Goal: Task Accomplishment & Management: Use online tool/utility

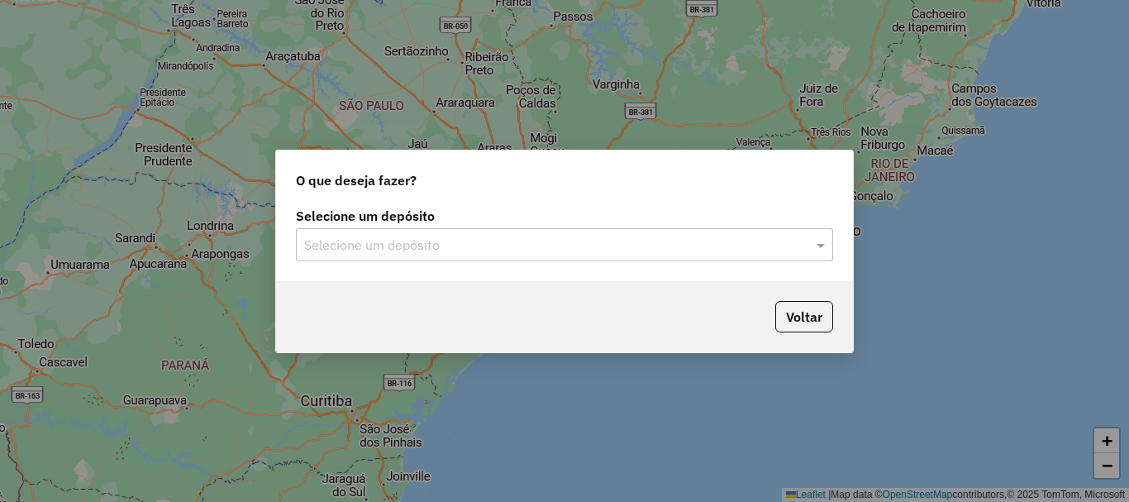
click at [463, 251] on input "text" at bounding box center [548, 246] width 488 height 20
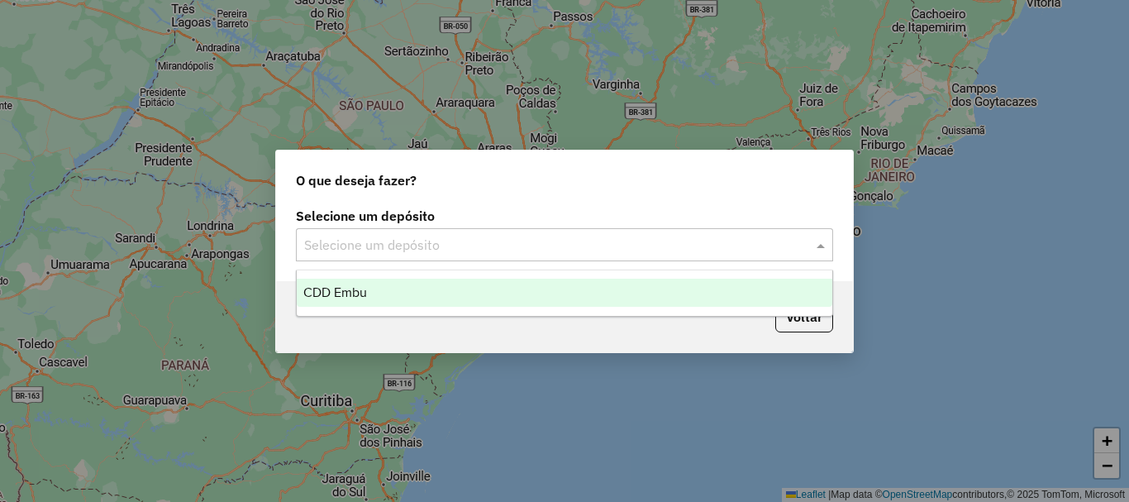
click at [408, 297] on div "CDD Embu" at bounding box center [565, 293] width 536 height 28
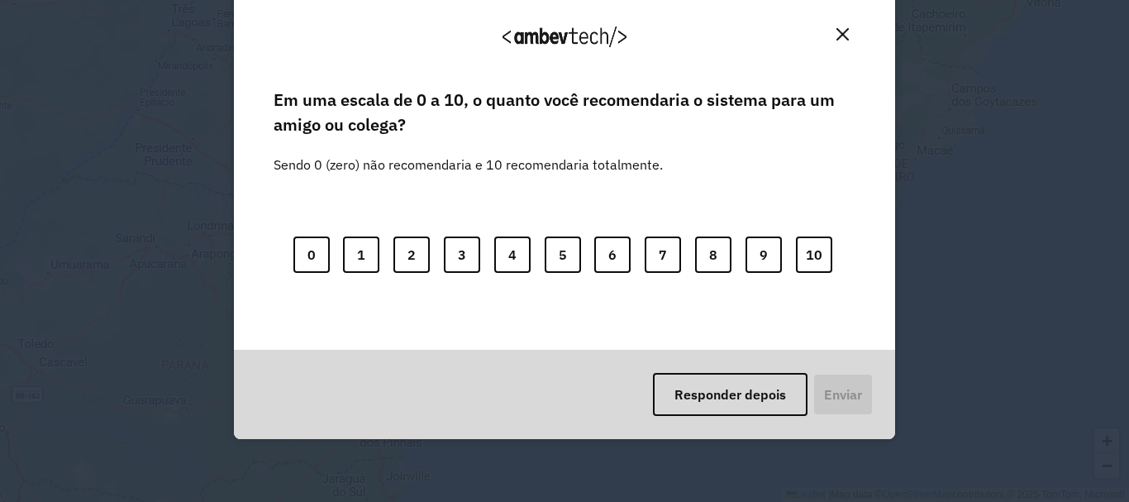
click at [833, 38] on button "Close" at bounding box center [843, 34] width 26 height 26
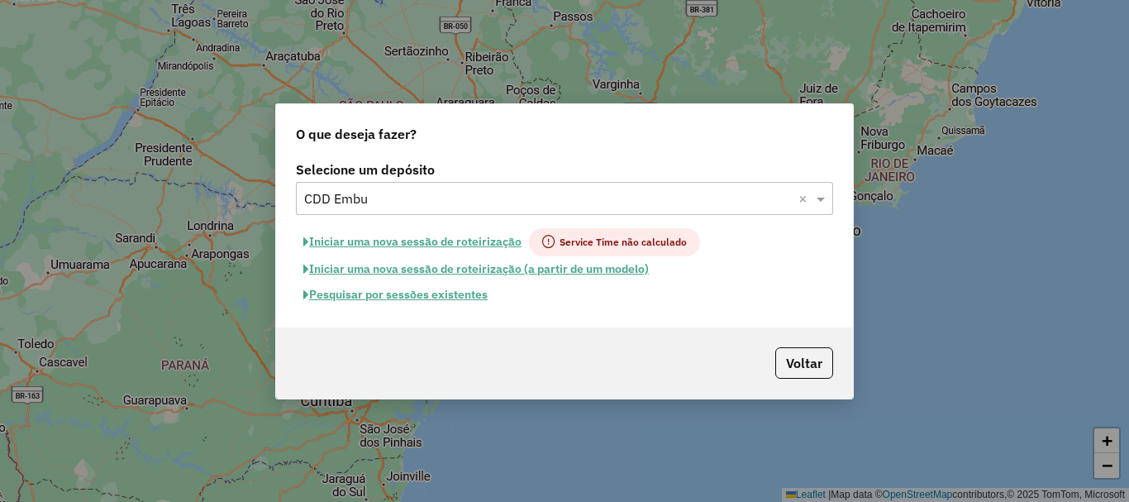
click at [684, 197] on input "text" at bounding box center [548, 199] width 488 height 20
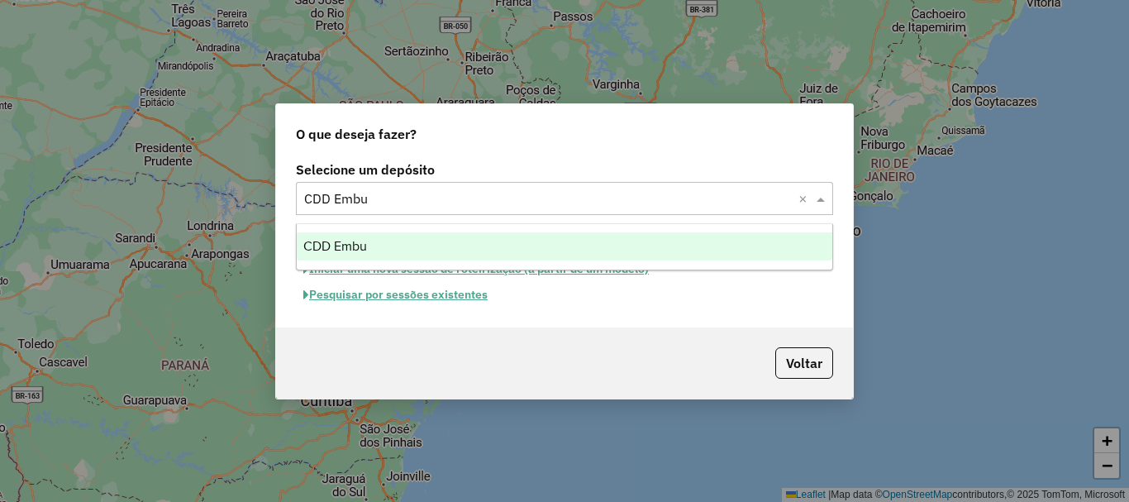
click at [342, 240] on span "CDD Embu" at bounding box center [335, 246] width 64 height 14
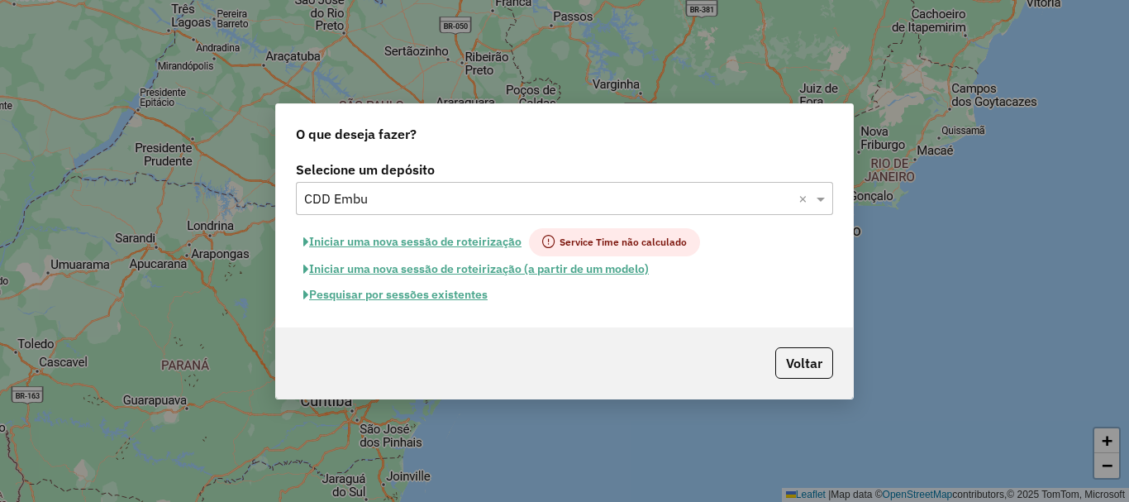
click at [388, 299] on button "Pesquisar por sessões existentes" at bounding box center [395, 295] width 199 height 26
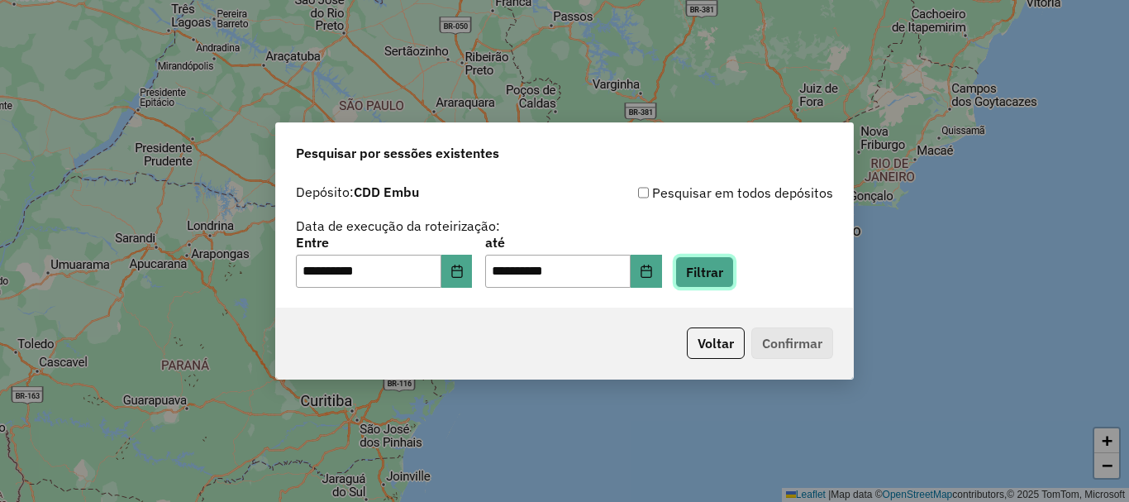
click at [710, 279] on button "Filtrar" at bounding box center [704, 271] width 59 height 31
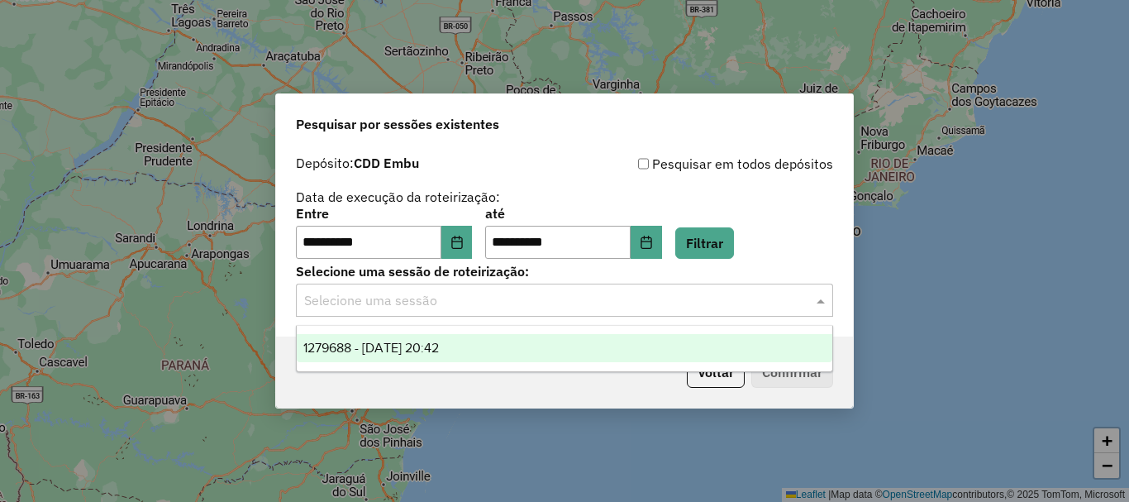
drag, startPoint x: 420, startPoint y: 301, endPoint x: 440, endPoint y: 302, distance: 19.9
click at [420, 300] on input "text" at bounding box center [548, 301] width 488 height 20
click at [428, 345] on span "1279688 - 20/09/2025 20:42" at bounding box center [371, 347] width 136 height 14
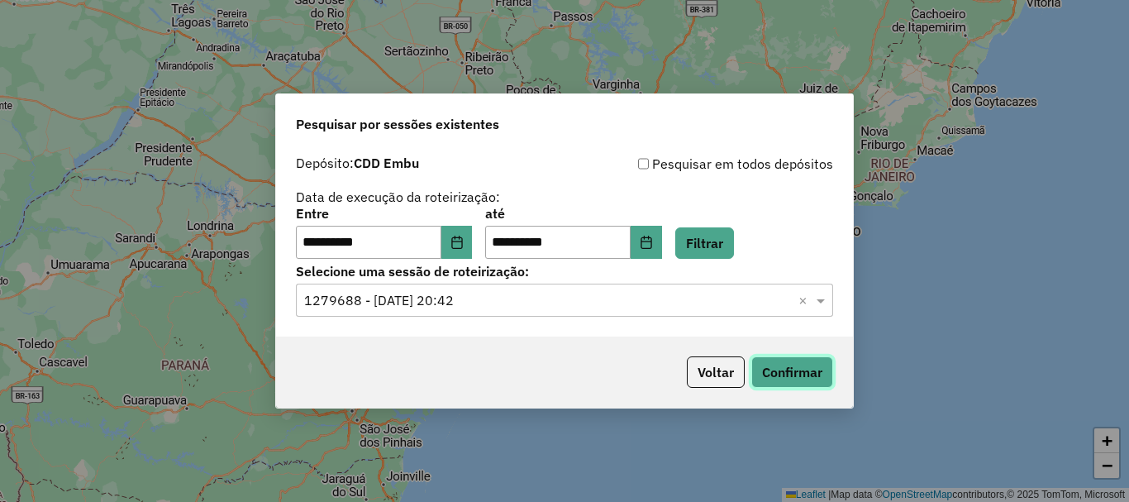
click at [805, 370] on button "Confirmar" at bounding box center [792, 371] width 82 height 31
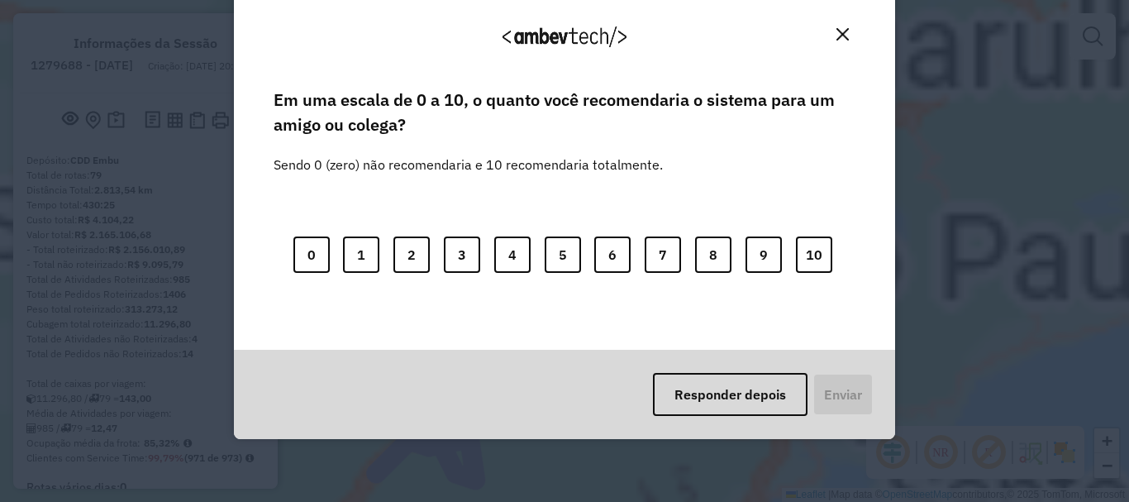
click at [841, 36] on img "Close" at bounding box center [842, 34] width 12 height 12
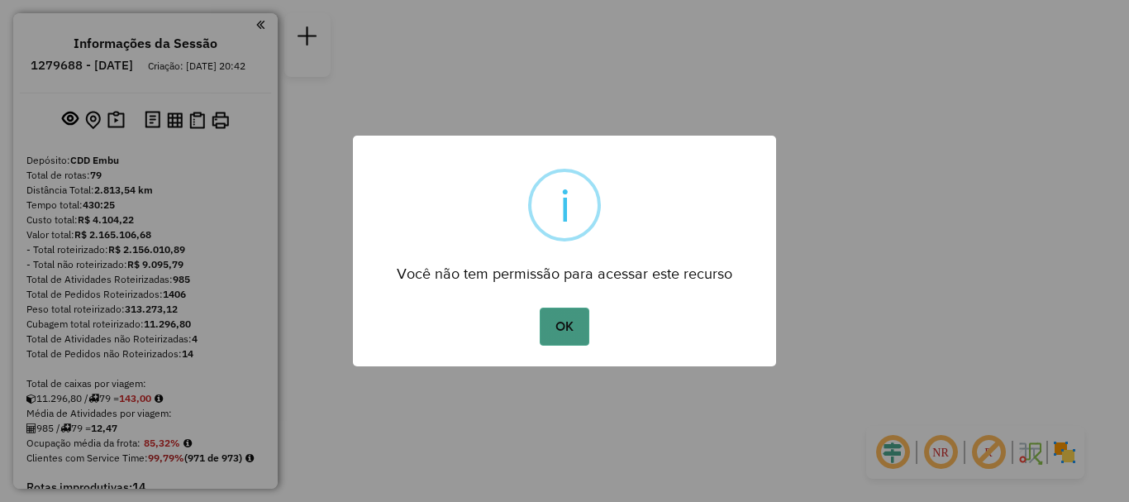
click at [560, 314] on button "OK" at bounding box center [564, 326] width 49 height 38
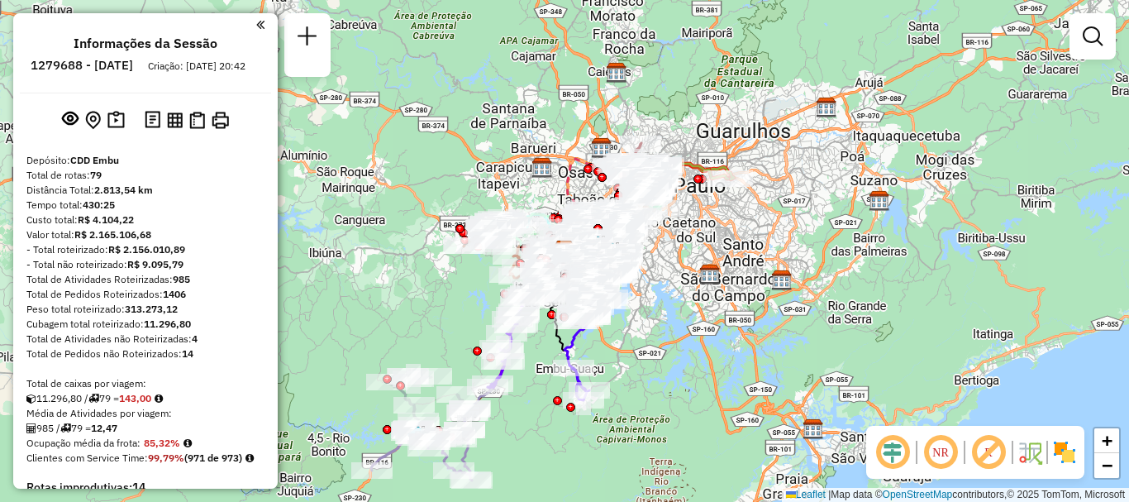
drag, startPoint x: 1067, startPoint y: 445, endPoint x: 864, endPoint y: 472, distance: 204.3
click at [1066, 444] on img at bounding box center [1064, 452] width 26 height 26
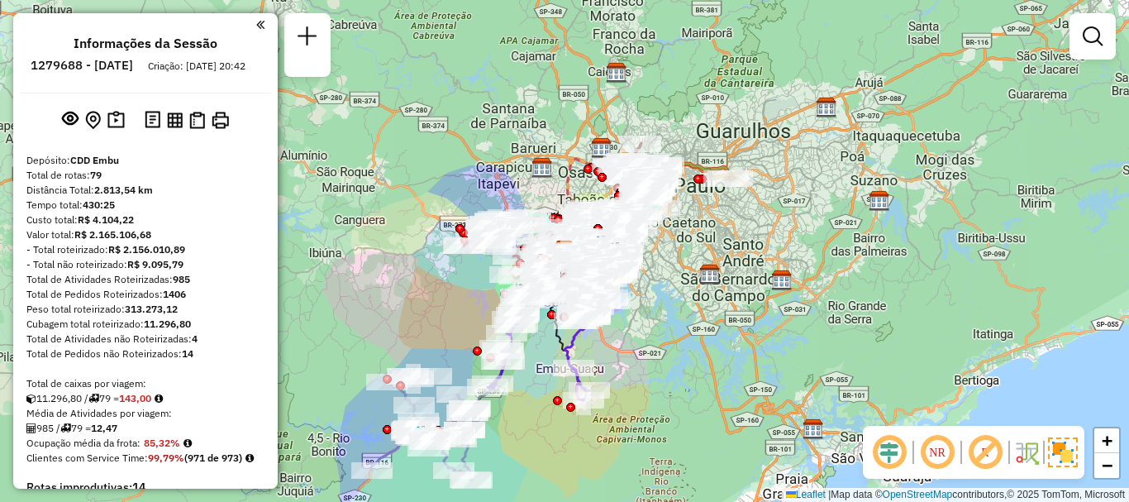
drag, startPoint x: 968, startPoint y: 457, endPoint x: 916, endPoint y: 450, distance: 52.5
click at [969, 455] on em at bounding box center [985, 452] width 40 height 40
click at [916, 450] on img at bounding box center [913, 452] width 8 height 26
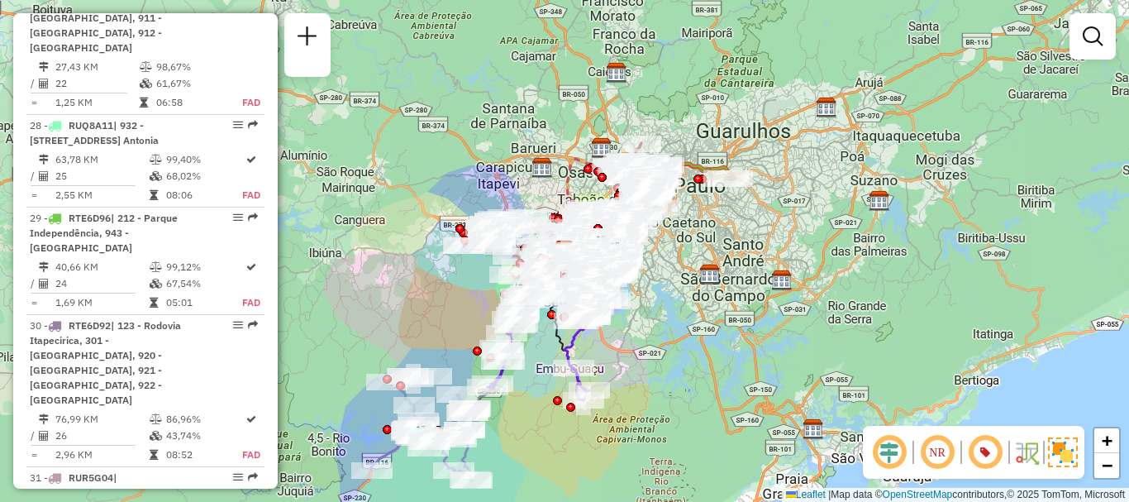
scroll to position [1083, 0]
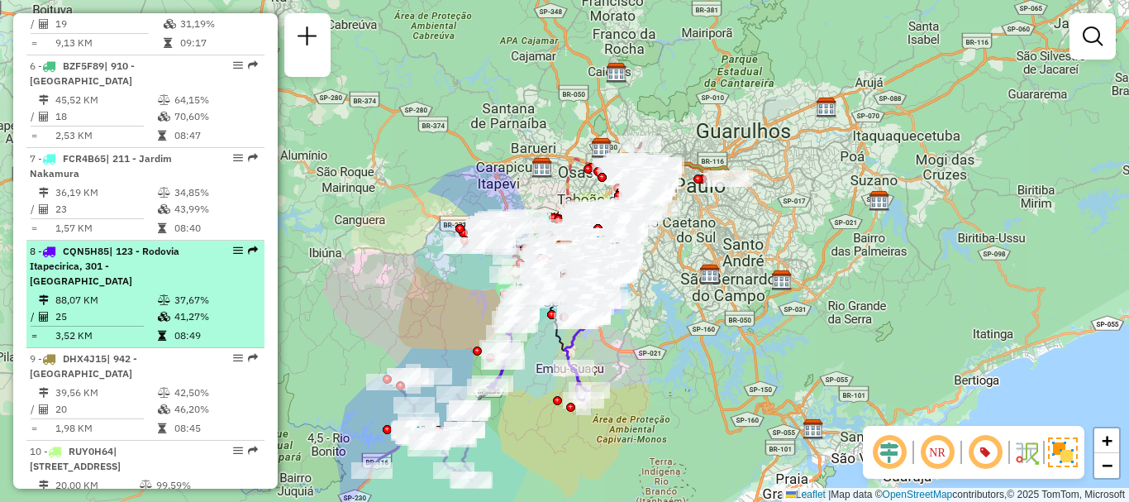
click at [126, 246] on span "| 123 - Rodovia Itapecirica, 301 - [GEOGRAPHIC_DATA]" at bounding box center [105, 266] width 150 height 42
select select "**********"
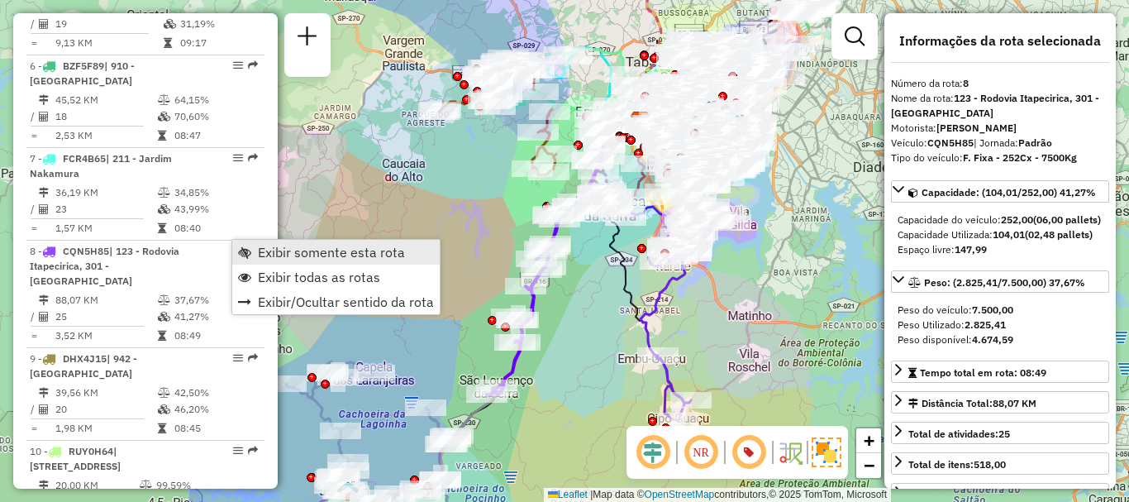
click at [283, 249] on span "Exibir somente esta rota" at bounding box center [331, 251] width 147 height 13
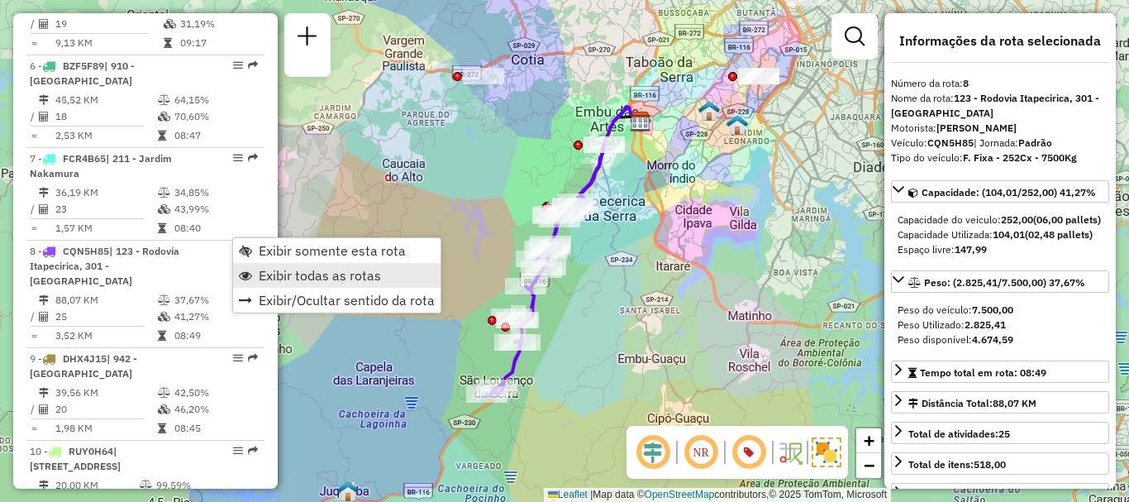
click at [328, 276] on span "Exibir todas as rotas" at bounding box center [320, 275] width 122 height 13
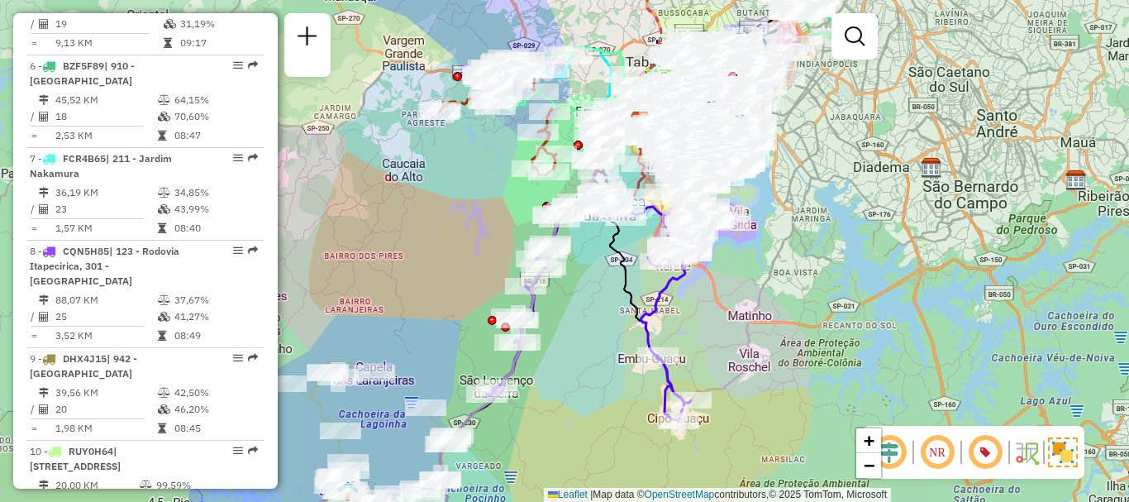
drag, startPoint x: 582, startPoint y: 318, endPoint x: 550, endPoint y: 330, distance: 34.2
click at [561, 374] on div "Janela de atendimento Grade de atendimento Capacidade Transportadoras Veículos …" at bounding box center [564, 251] width 1129 height 502
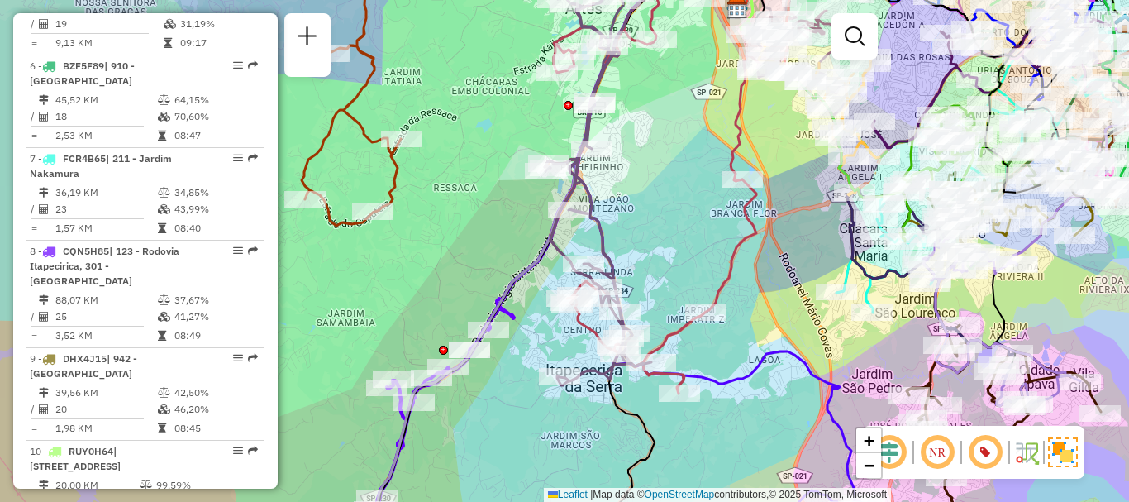
scroll to position [2379, 0]
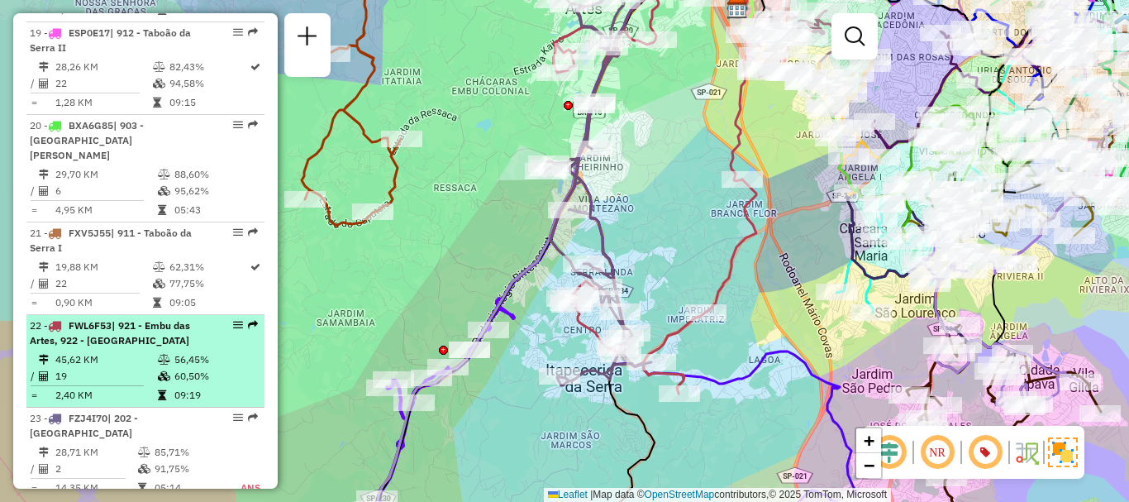
click at [136, 319] on span "| 921 - Embu das Artes, 922 - [GEOGRAPHIC_DATA]" at bounding box center [110, 332] width 160 height 27
select select "**********"
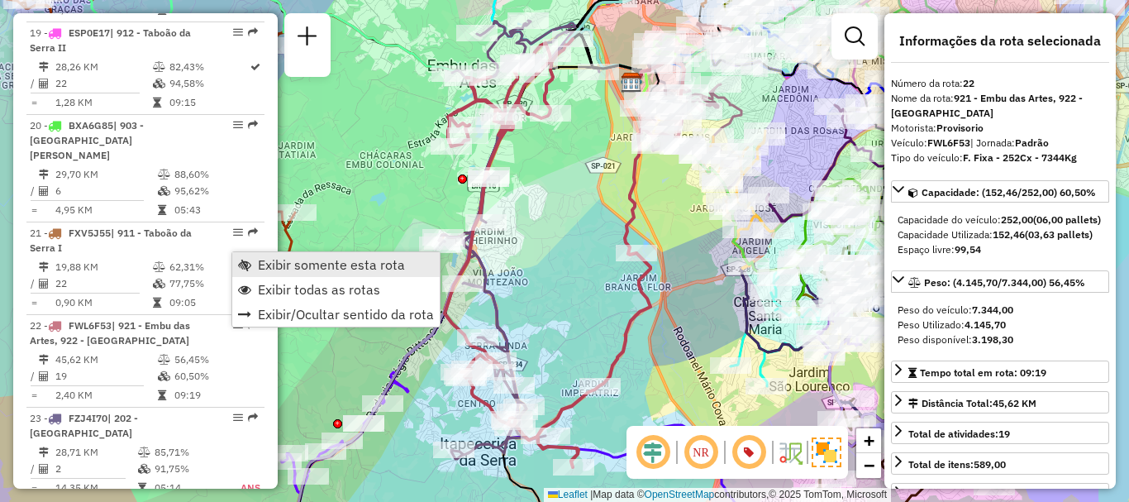
click at [262, 263] on span "Exibir somente esta rota" at bounding box center [331, 264] width 147 height 13
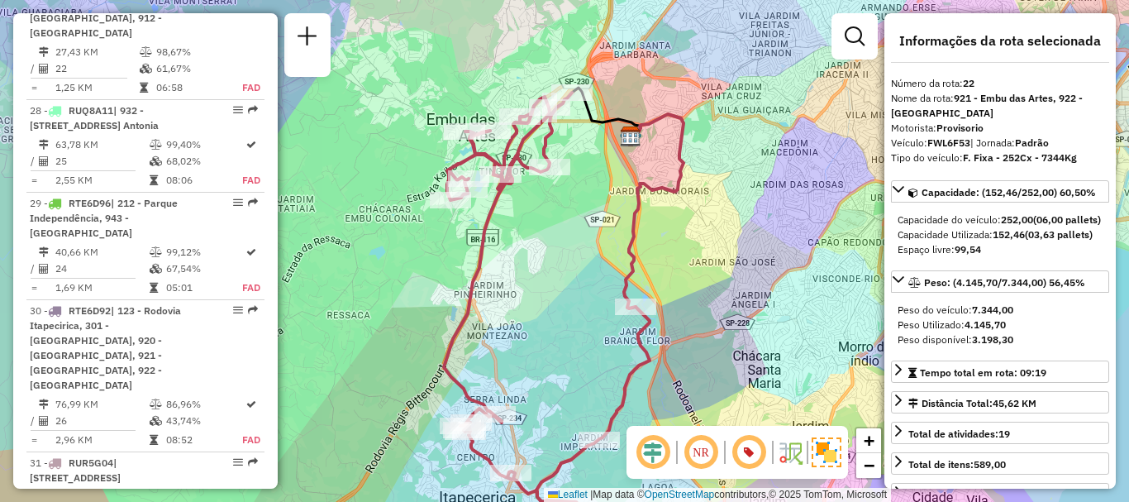
scroll to position [6022, 0]
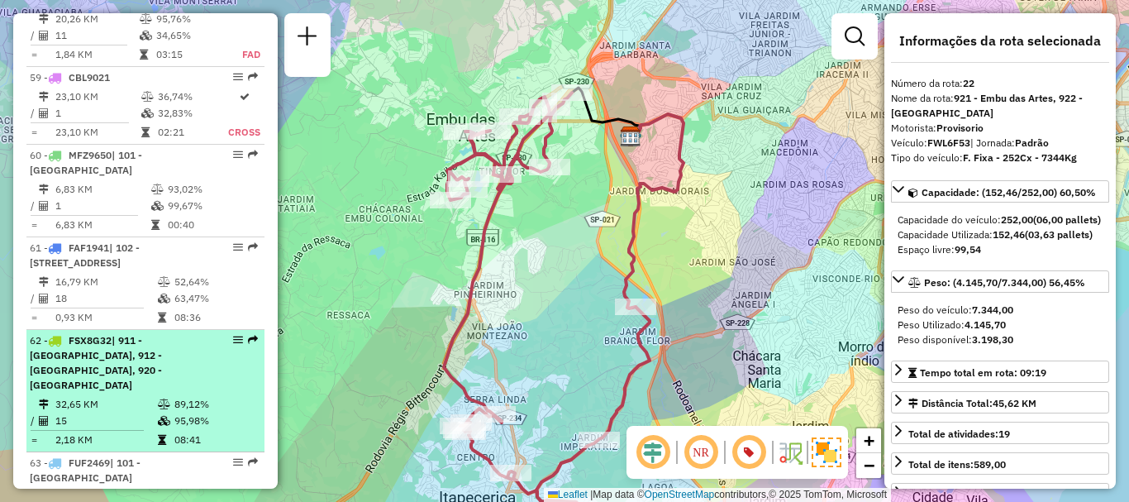
click at [140, 334] on span "| 911 - [GEOGRAPHIC_DATA], 912 - [GEOGRAPHIC_DATA], 920 - [GEOGRAPHIC_DATA]" at bounding box center [96, 362] width 132 height 57
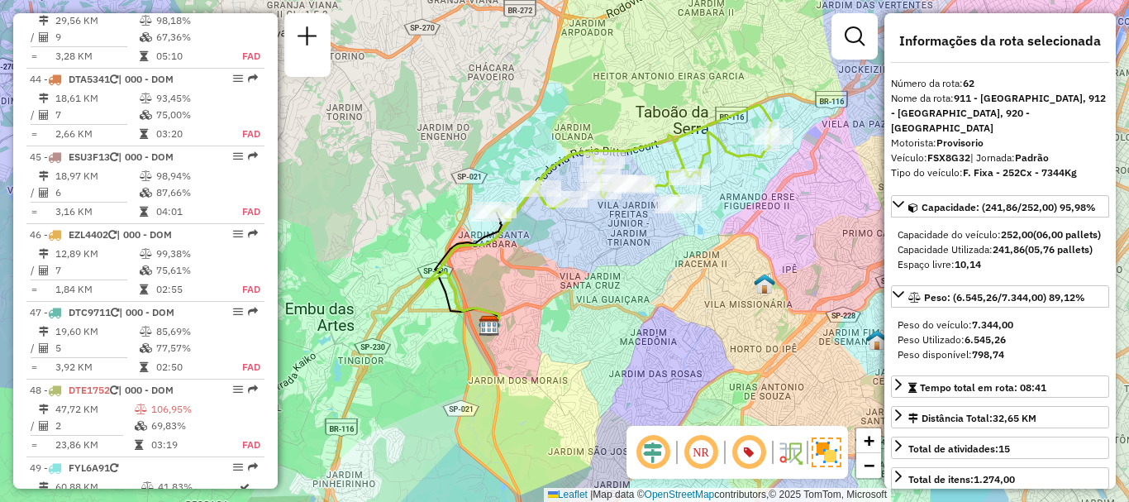
scroll to position [2379, 0]
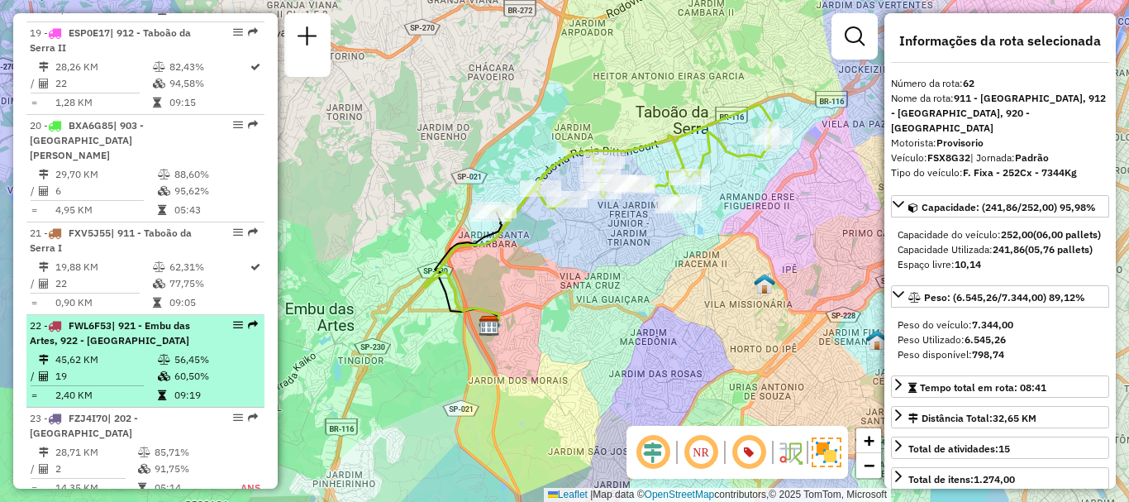
click at [150, 351] on td "45,62 KM" at bounding box center [106, 359] width 102 height 17
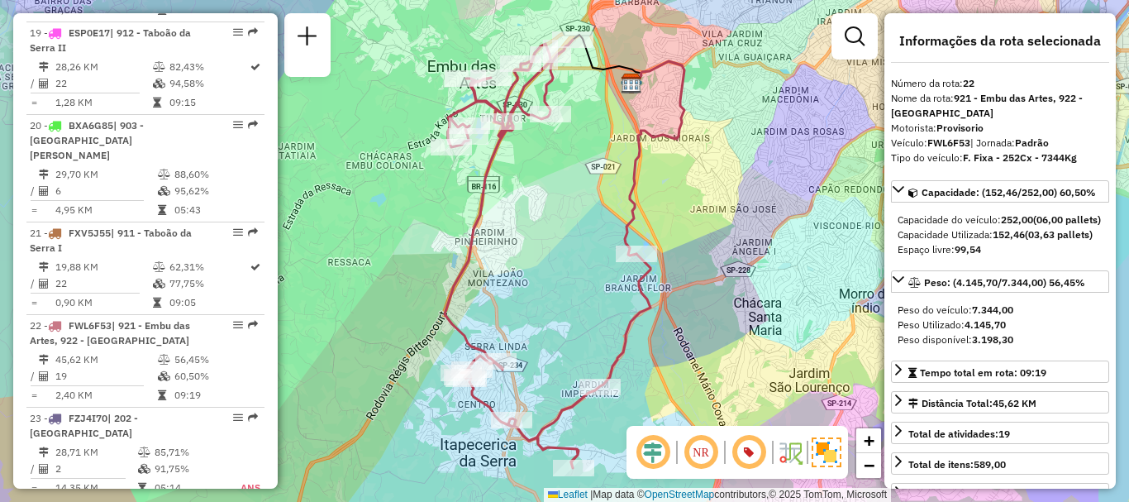
scroll to position [2750, 0]
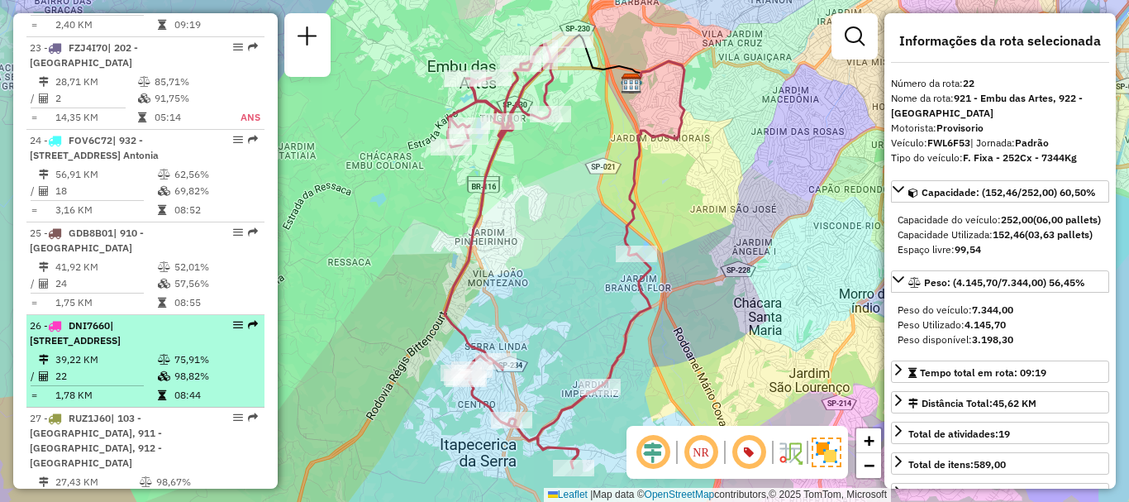
click at [131, 351] on td "39,22 KM" at bounding box center [106, 359] width 102 height 17
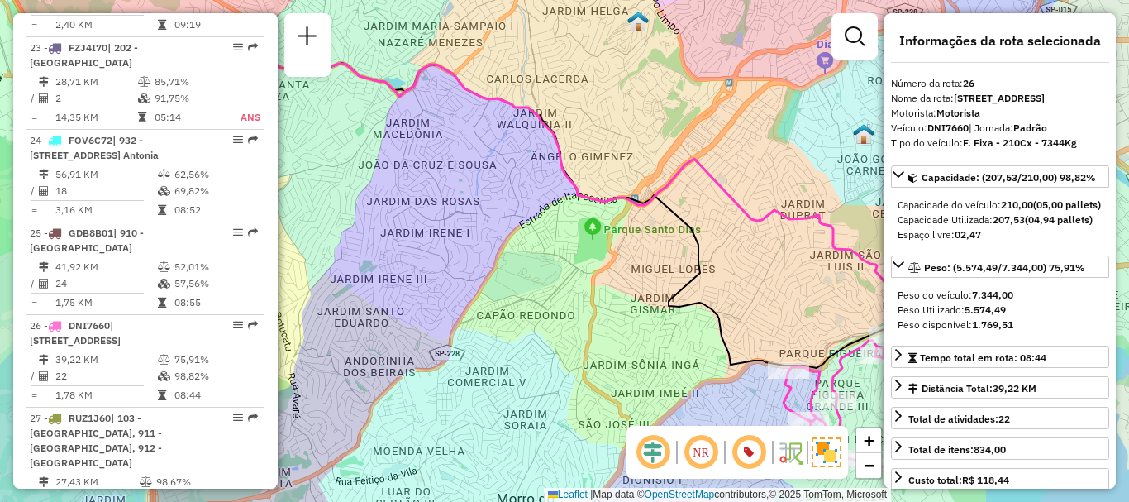
scroll to position [3042, 0]
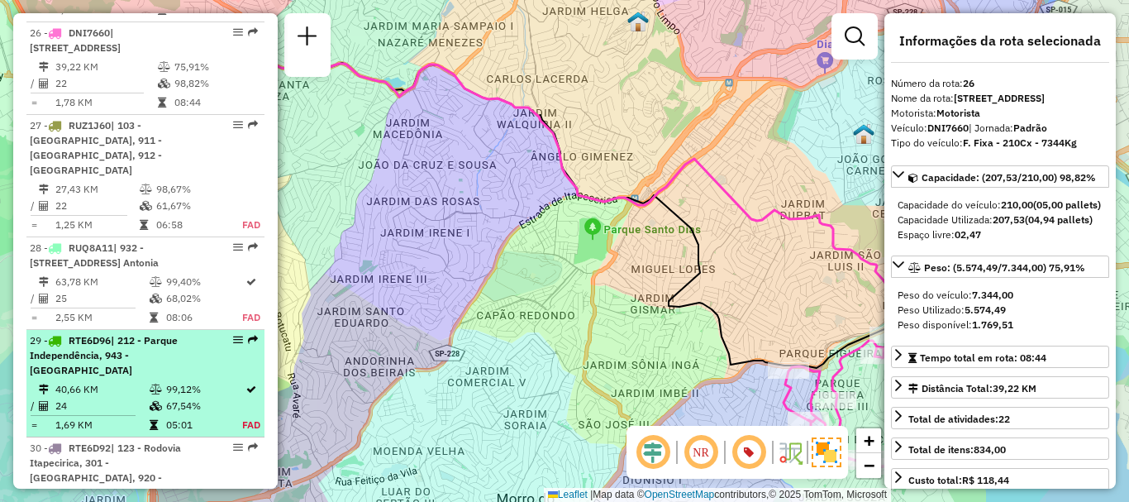
click at [91, 333] on div "29 - RTE6D96 | 212 - Parque Independência, 943 - [GEOGRAPHIC_DATA]" at bounding box center [117, 355] width 175 height 45
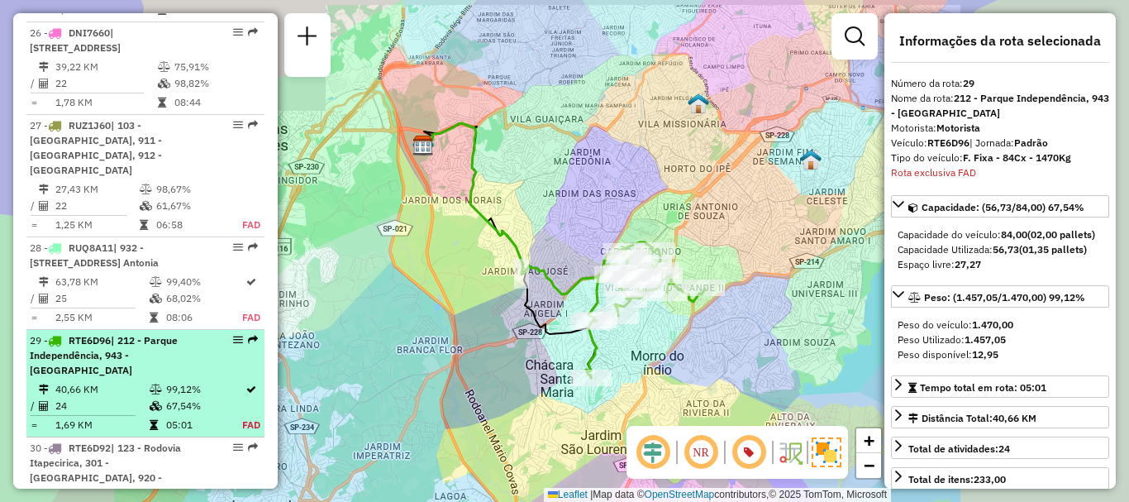
scroll to position [3269, 0]
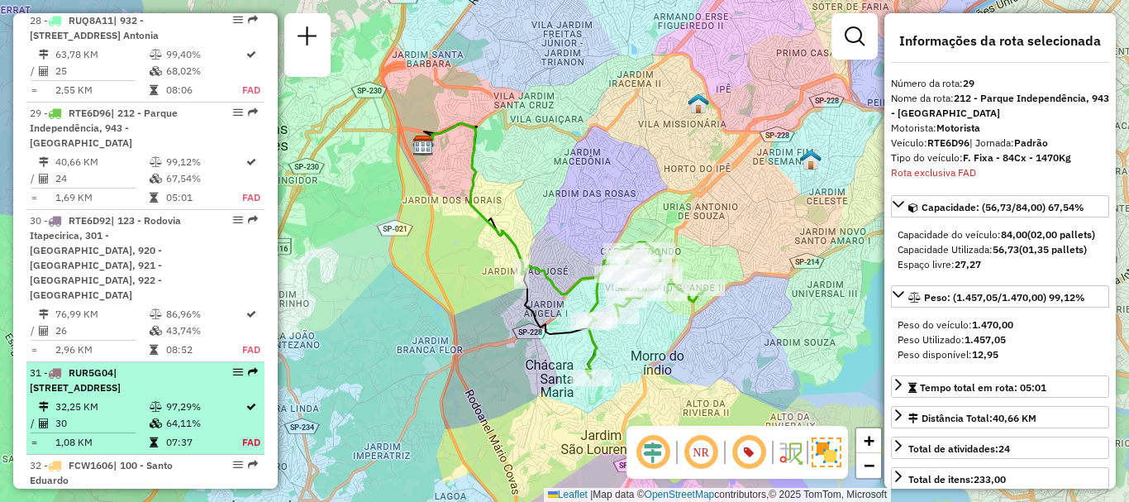
click at [102, 365] on div "31 - RUR5G04 | 101 - [STREET_ADDRESS]" at bounding box center [117, 380] width 175 height 30
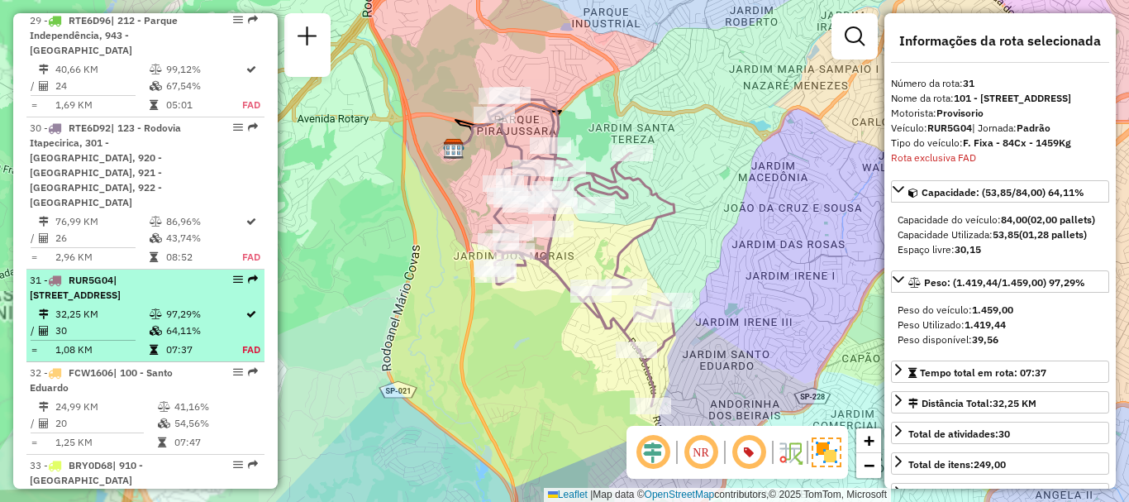
scroll to position [3499, 0]
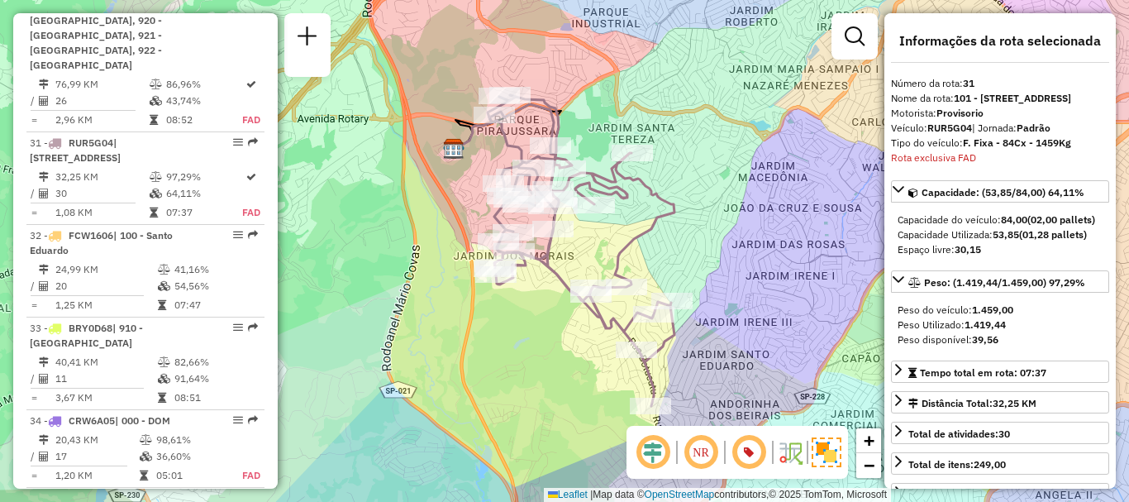
drag, startPoint x: 769, startPoint y: 154, endPoint x: 761, endPoint y: 58, distance: 96.2
click at [767, 150] on div "Janela de atendimento Grade de atendimento Capacidade Transportadoras Veículos …" at bounding box center [564, 251] width 1129 height 502
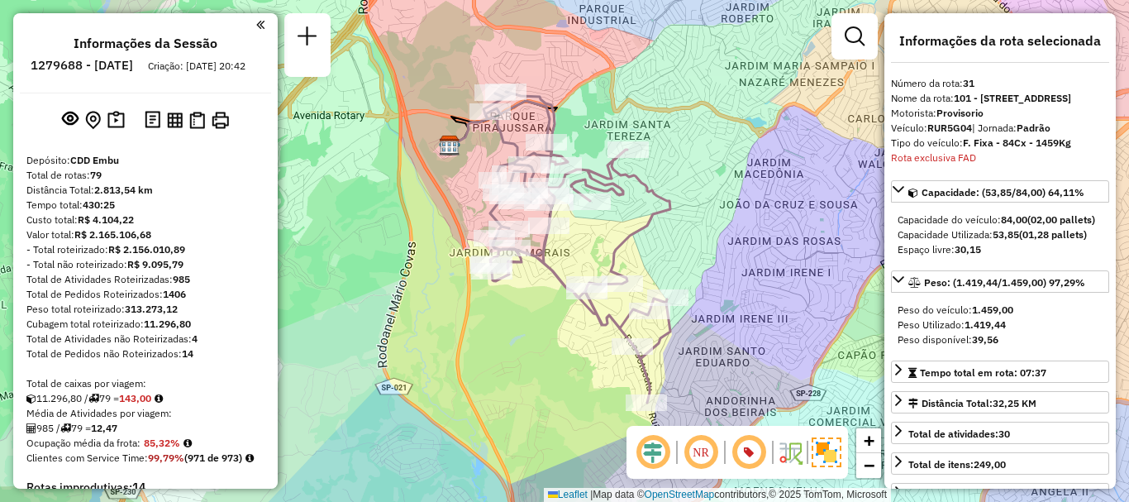
scroll to position [1454, 0]
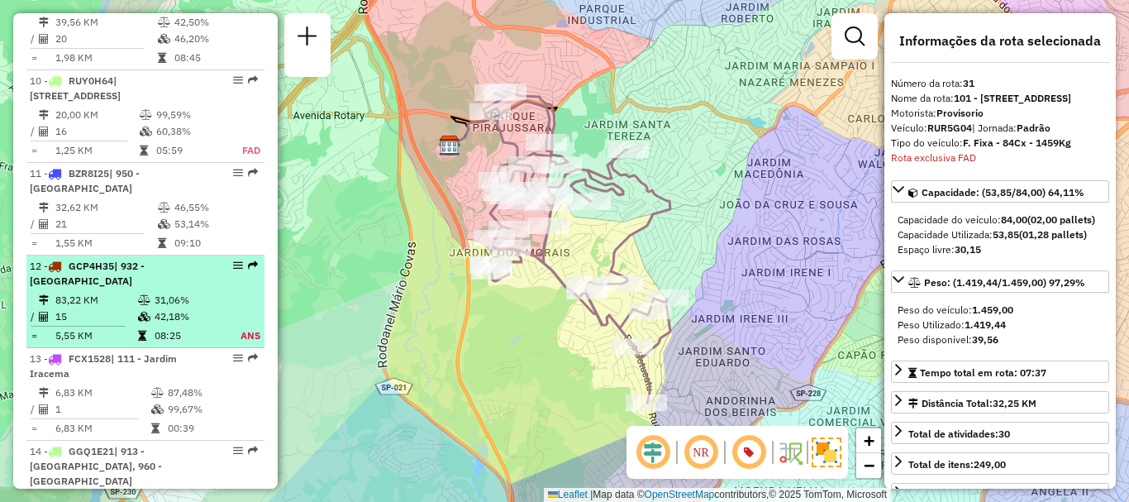
click at [112, 292] on td "83,22 KM" at bounding box center [96, 300] width 83 height 17
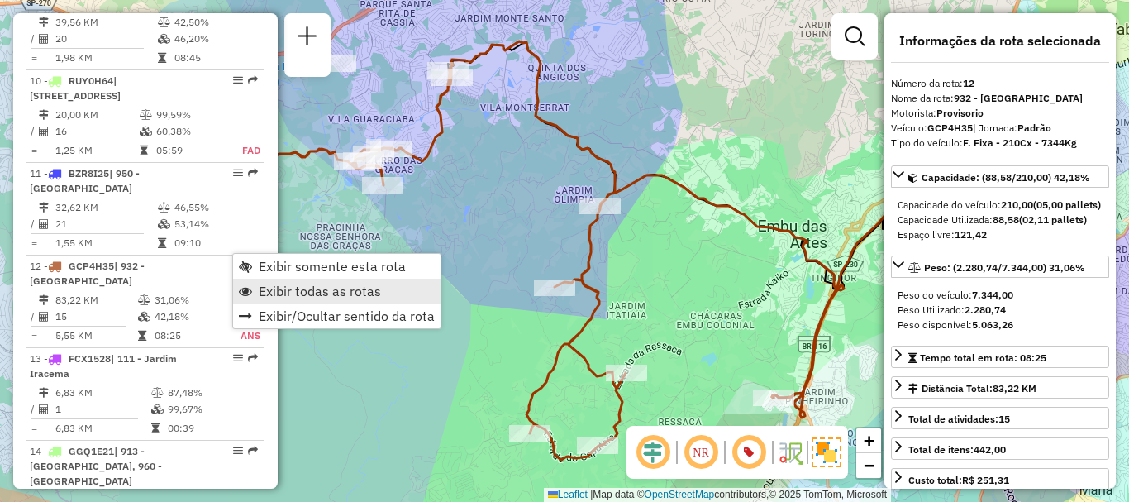
click at [286, 287] on span "Exibir todas as rotas" at bounding box center [320, 290] width 122 height 13
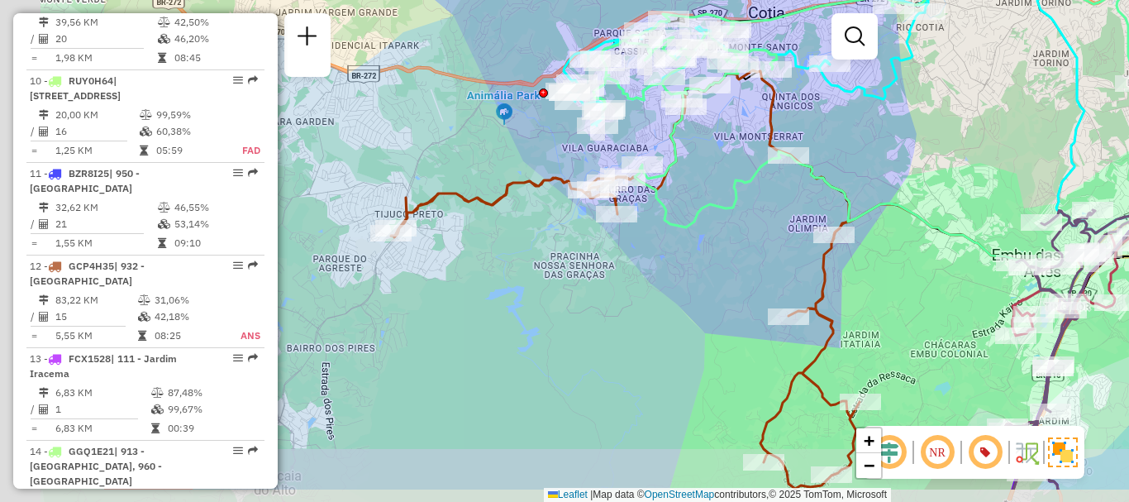
drag, startPoint x: 412, startPoint y: 326, endPoint x: 641, endPoint y: 260, distance: 238.1
click at [641, 260] on div "Janela de atendimento Grade de atendimento Capacidade Transportadoras Veículos …" at bounding box center [564, 251] width 1129 height 502
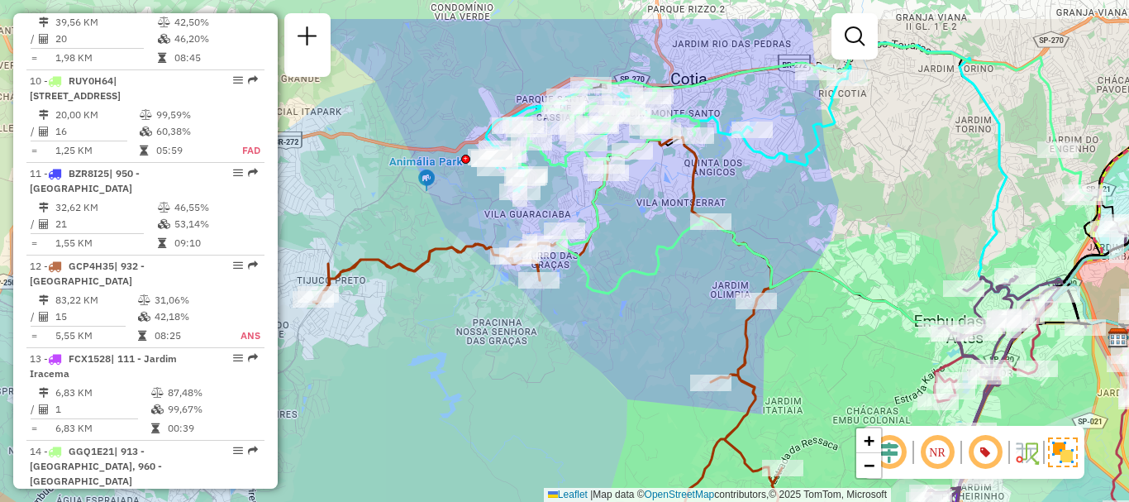
drag, startPoint x: 737, startPoint y: 126, endPoint x: 648, endPoint y: 195, distance: 113.1
click at [648, 195] on div "Janela de atendimento Grade de atendimento Capacidade Transportadoras Veículos …" at bounding box center [564, 251] width 1129 height 502
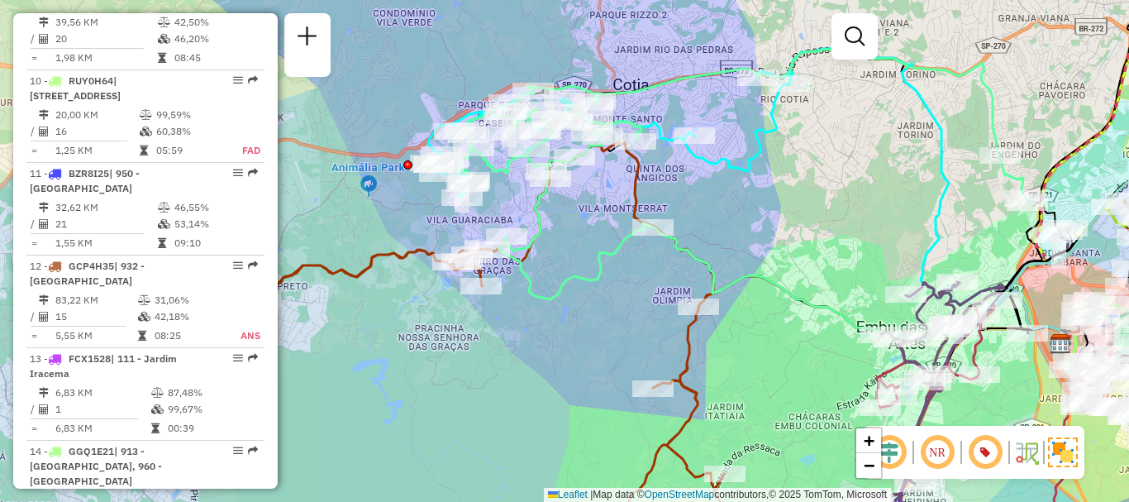
drag, startPoint x: 909, startPoint y: 168, endPoint x: 833, endPoint y: 179, distance: 76.8
click at [835, 174] on div "Janela de atendimento Grade de atendimento Capacidade Transportadoras Veículos …" at bounding box center [564, 251] width 1129 height 502
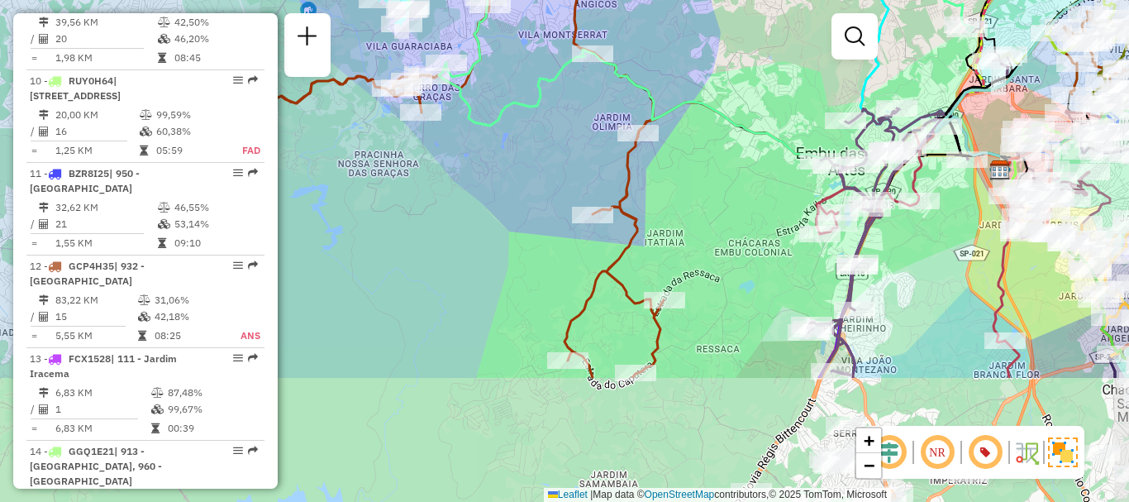
drag, startPoint x: 602, startPoint y: 268, endPoint x: 559, endPoint y: 94, distance: 179.0
click at [559, 94] on div "Janela de atendimento Grade de atendimento Capacidade Transportadoras Veículos …" at bounding box center [564, 251] width 1129 height 502
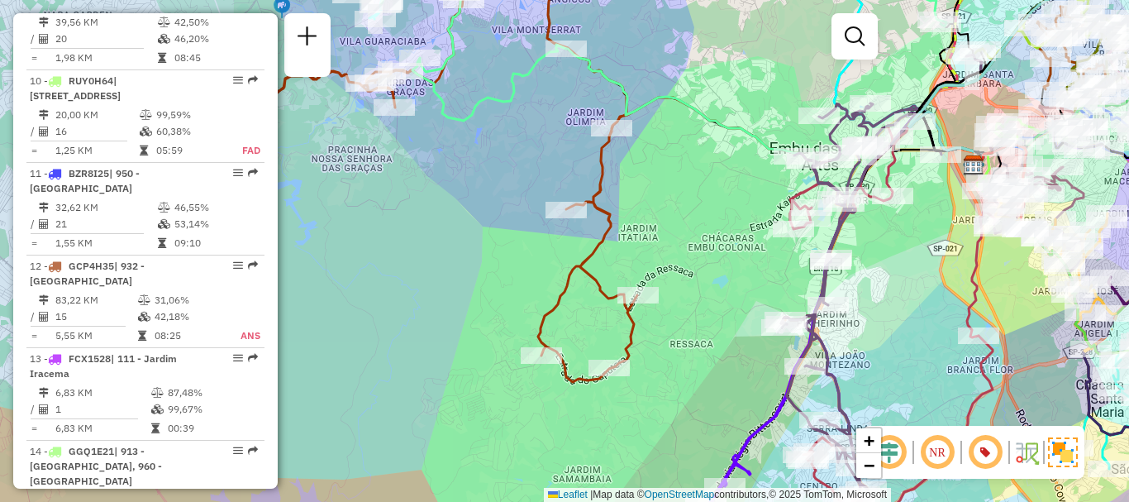
drag, startPoint x: 700, startPoint y: 388, endPoint x: 652, endPoint y: 361, distance: 55.2
click at [658, 375] on div "Janela de atendimento Grade de atendimento Capacidade Transportadoras Veículos …" at bounding box center [564, 251] width 1129 height 502
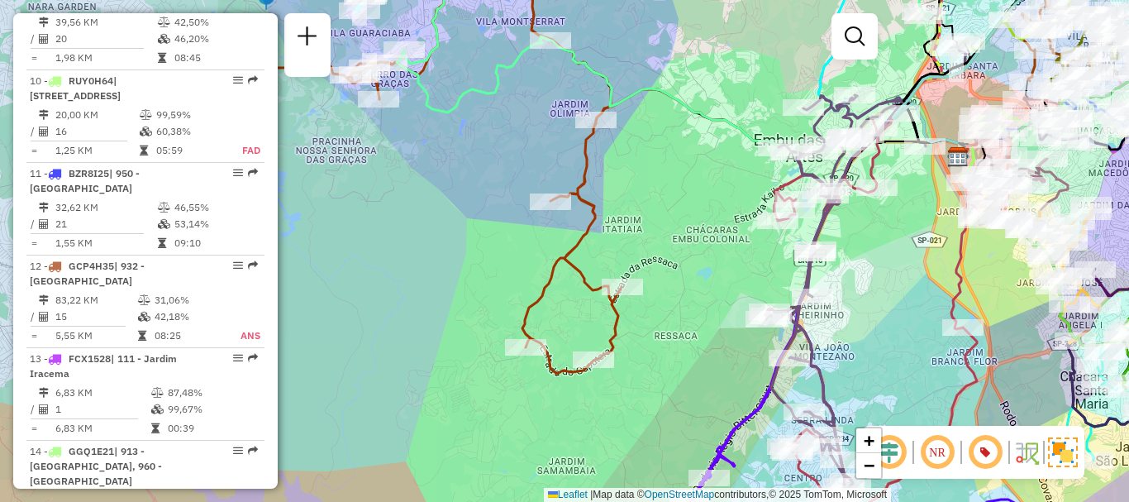
scroll to position [5915, 0]
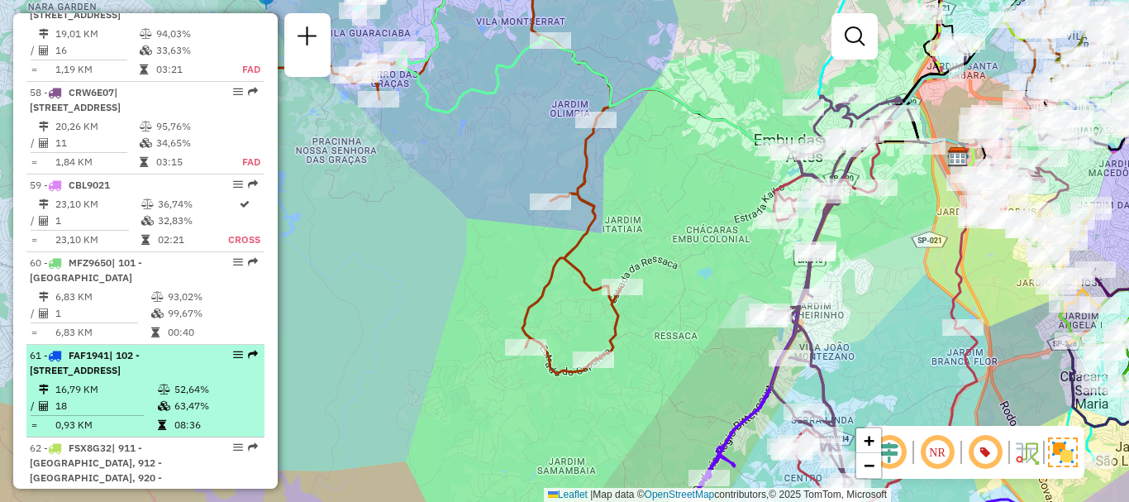
click at [77, 349] on span "FAF1941" at bounding box center [89, 355] width 40 height 12
select select "**********"
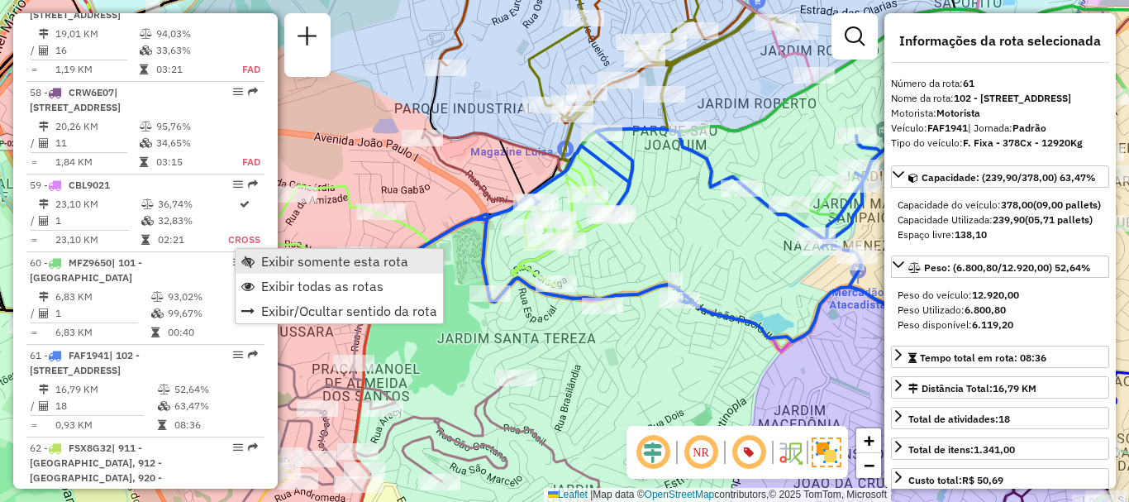
click at [277, 255] on span "Exibir somente esta rota" at bounding box center [334, 261] width 147 height 13
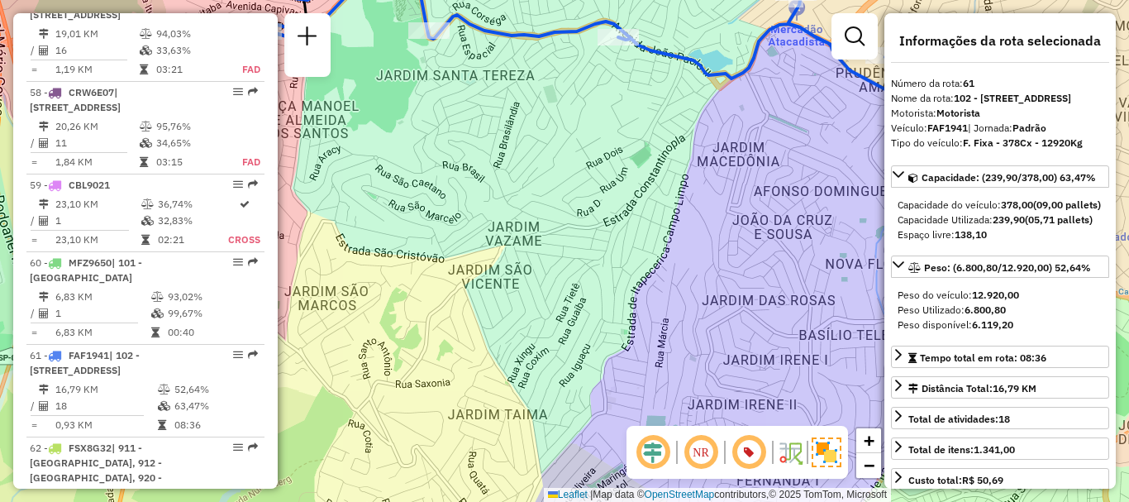
scroll to position [898, 0]
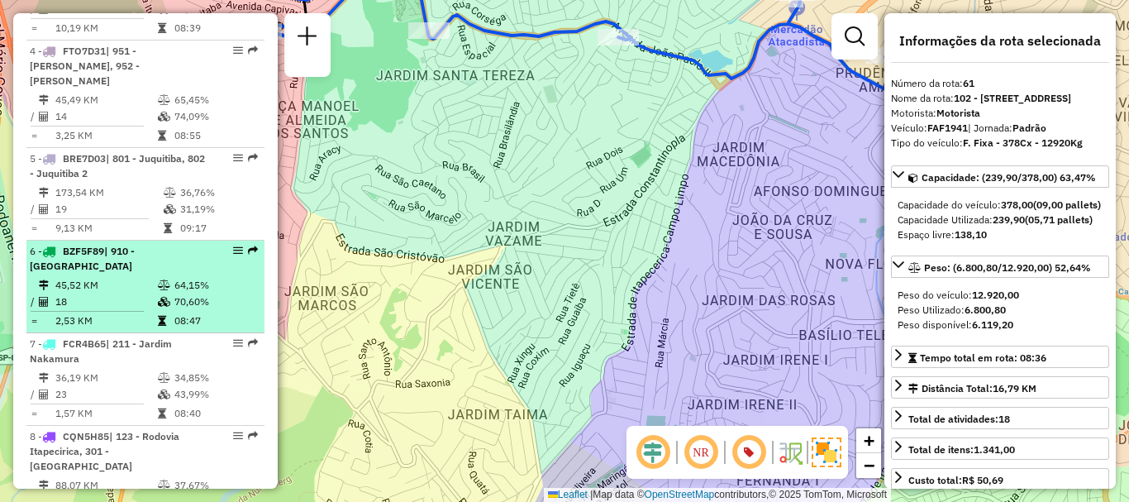
click at [143, 277] on td "45,52 KM" at bounding box center [106, 285] width 102 height 17
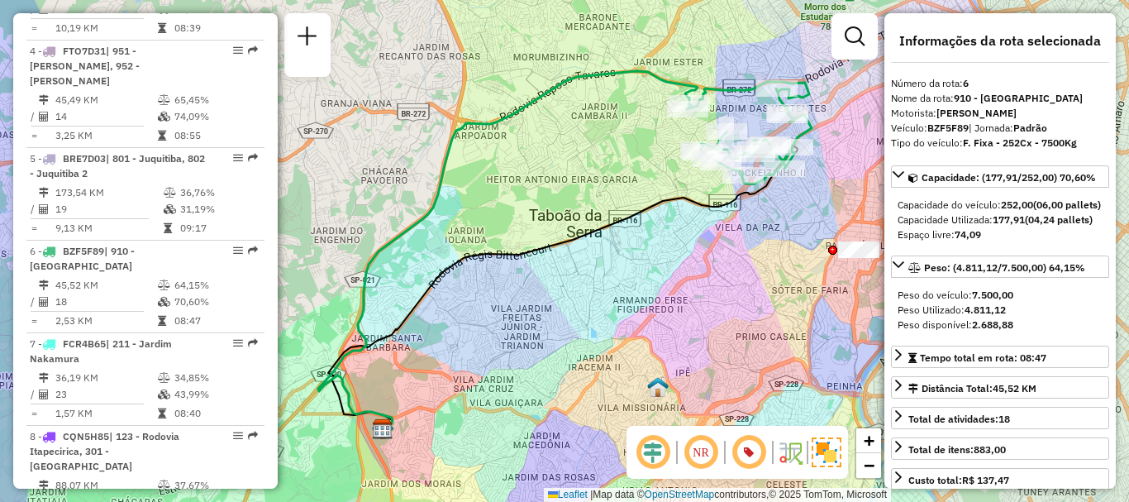
scroll to position [1546, 0]
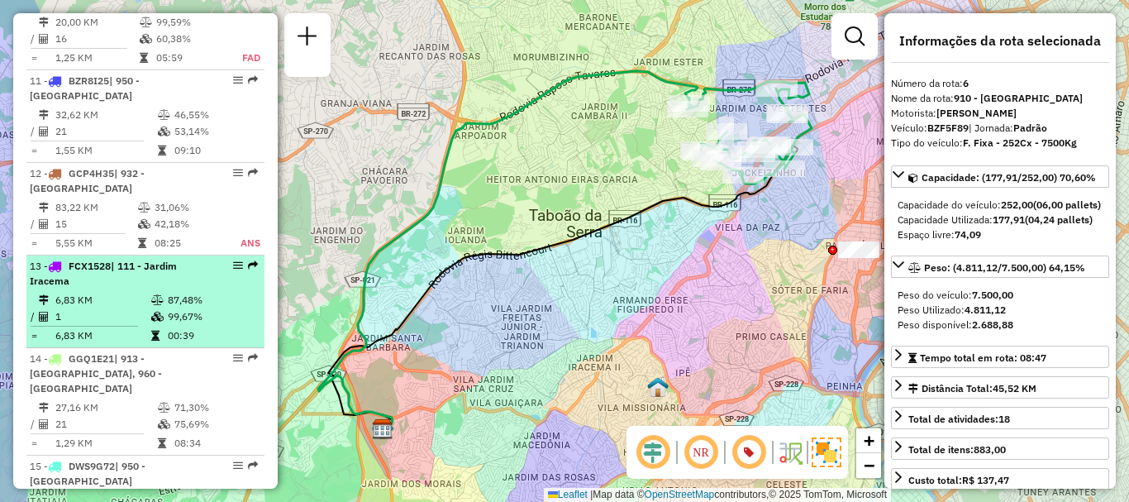
click at [107, 292] on td "6,83 KM" at bounding box center [103, 300] width 96 height 17
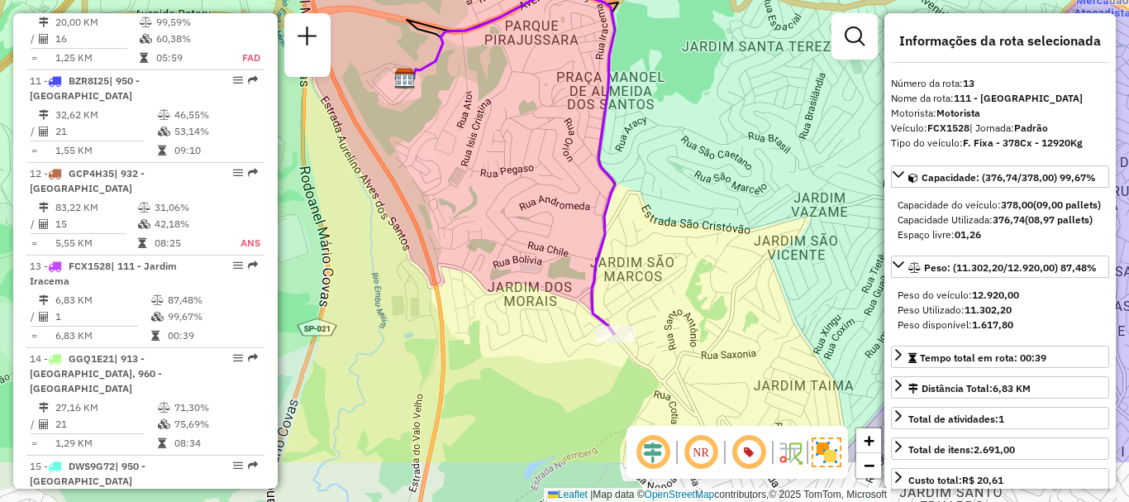
drag, startPoint x: 557, startPoint y: 276, endPoint x: 531, endPoint y: 219, distance: 62.9
click at [531, 219] on div "Janela de atendimento Grade de atendimento Capacidade Transportadoras Veículos …" at bounding box center [564, 251] width 1129 height 502
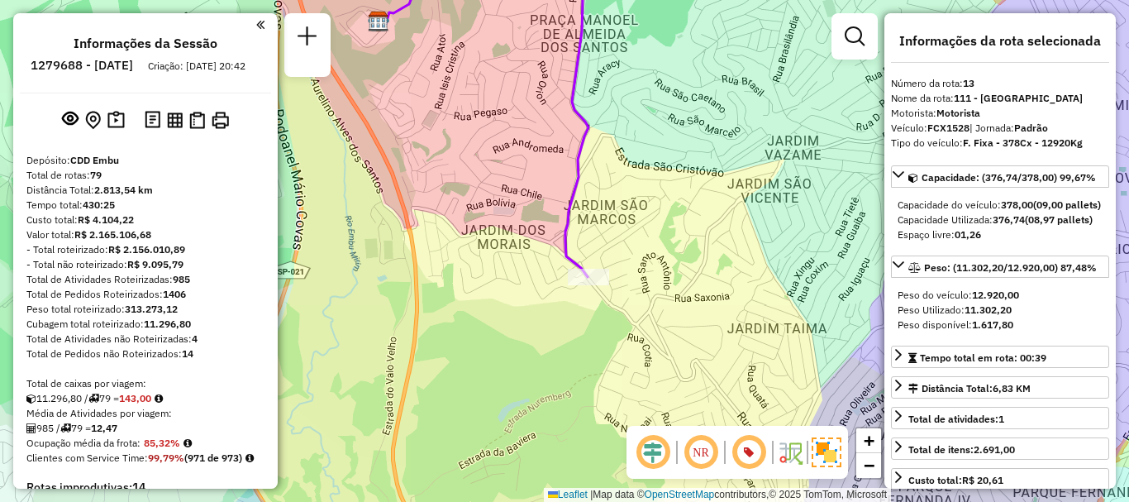
scroll to position [713, 0]
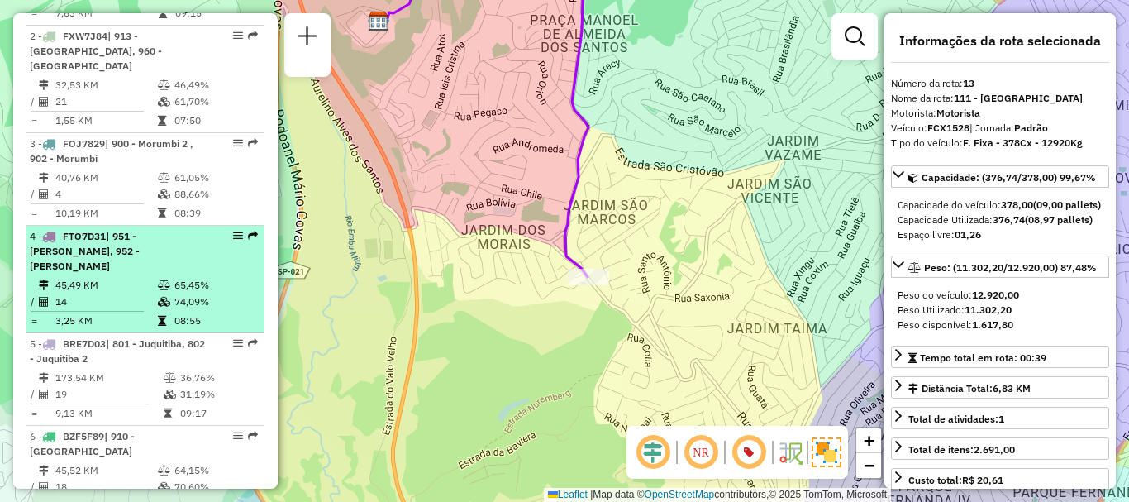
click at [140, 269] on span "| 951 - [PERSON_NAME], 952 - [PERSON_NAME]" at bounding box center [85, 251] width 110 height 42
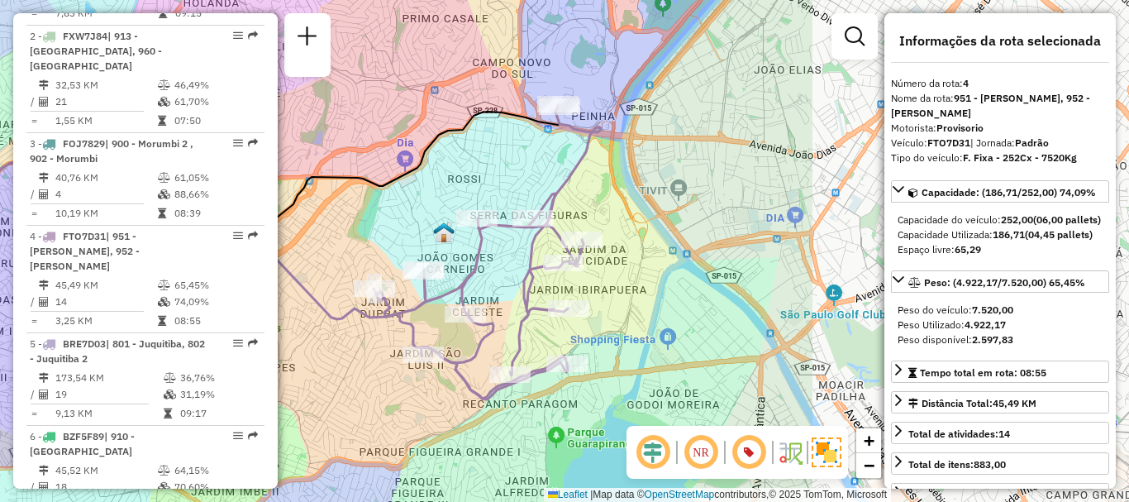
drag, startPoint x: 745, startPoint y: 199, endPoint x: 320, endPoint y: 198, distance: 425.6
click at [320, 198] on div "Janela de atendimento Grade de atendimento Capacidade Transportadoras Veículos …" at bounding box center [564, 251] width 1129 height 502
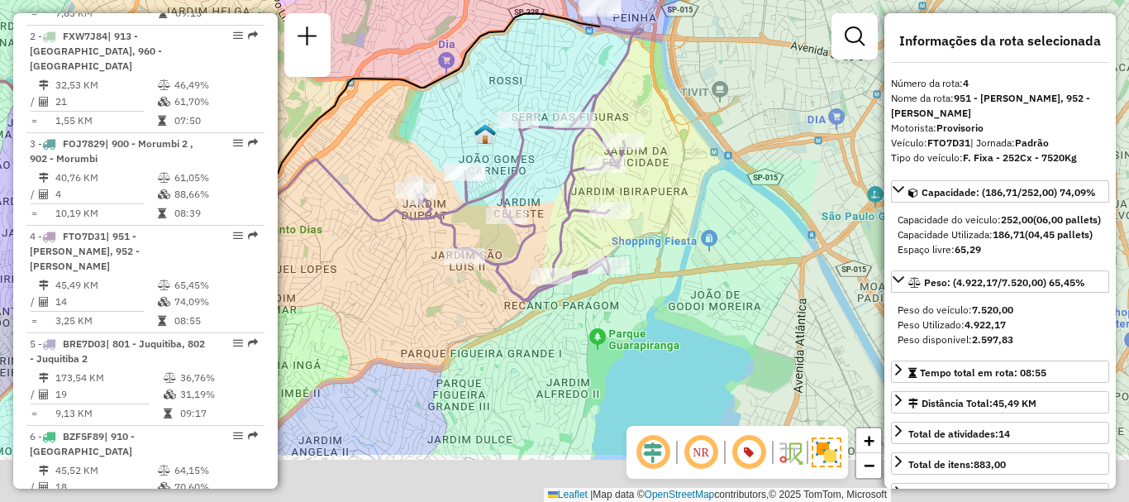
drag, startPoint x: 709, startPoint y: 256, endPoint x: 747, endPoint y: 159, distance: 104.7
click at [747, 159] on div "Janela de atendimento Grade de atendimento Capacidade Transportadoras Veículos …" at bounding box center [564, 251] width 1129 height 502
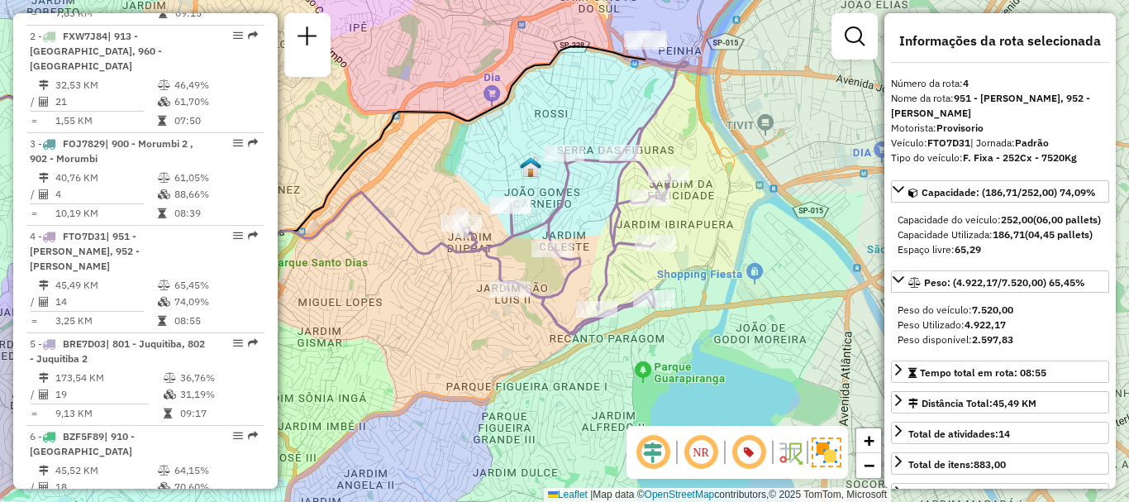
drag, startPoint x: 706, startPoint y: 140, endPoint x: 751, endPoint y: 174, distance: 56.7
click at [751, 174] on div "Janela de atendimento Grade de atendimento Capacidade Transportadoras Veículos …" at bounding box center [564, 251] width 1129 height 502
drag, startPoint x: 964, startPoint y: 352, endPoint x: 1013, endPoint y: 355, distance: 48.8
click at [1013, 332] on div "Peso Utilizado: 4.922,17" at bounding box center [1000, 324] width 205 height 15
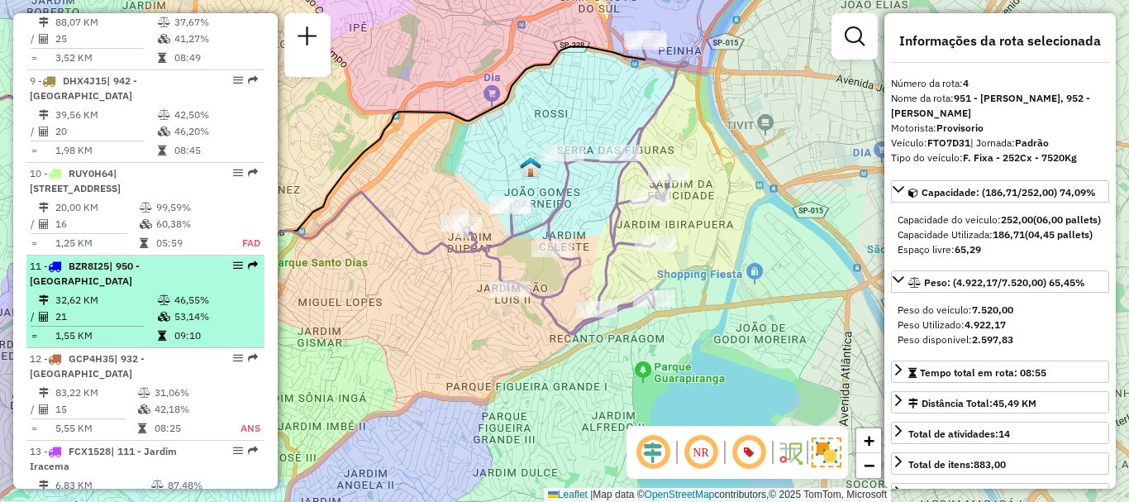
click at [100, 309] on table "32,62 KM 46,55% / 21 53,14% = 1,55 KM 09:10" at bounding box center [145, 318] width 231 height 52
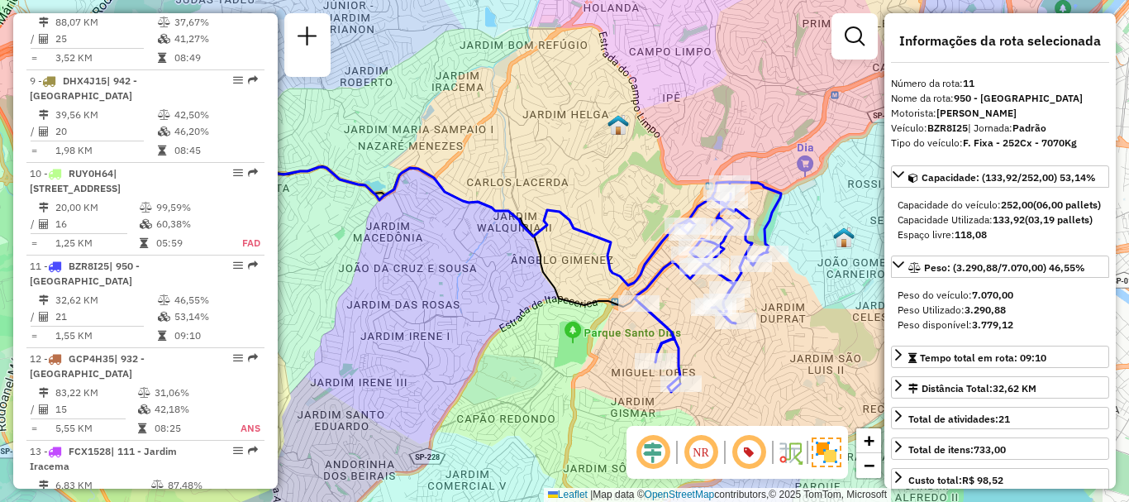
drag, startPoint x: 690, startPoint y: 144, endPoint x: 537, endPoint y: 155, distance: 153.3
click at [537, 155] on div "Janela de atendimento Grade de atendimento Capacidade Transportadoras Veículos …" at bounding box center [564, 251] width 1129 height 502
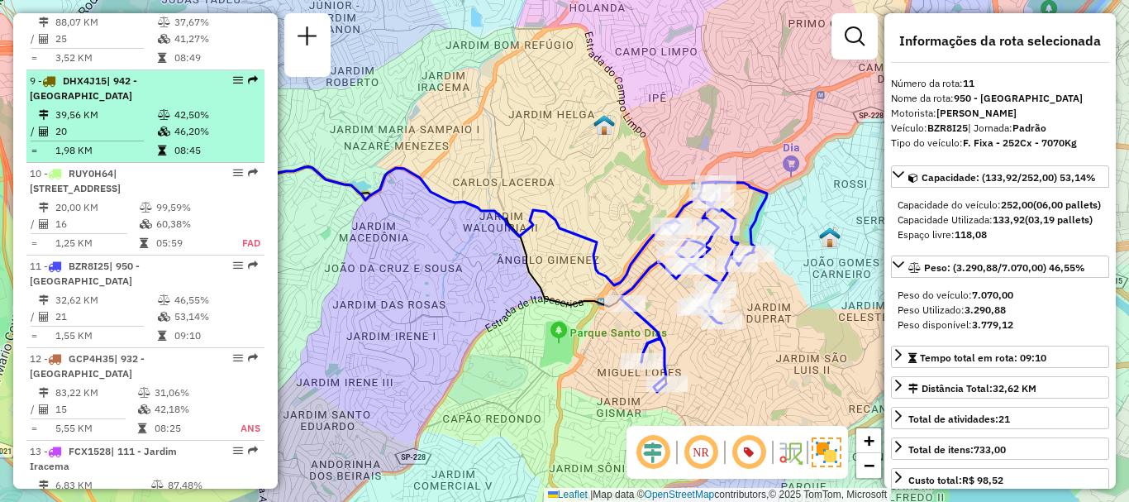
click at [157, 123] on td at bounding box center [165, 131] width 17 height 17
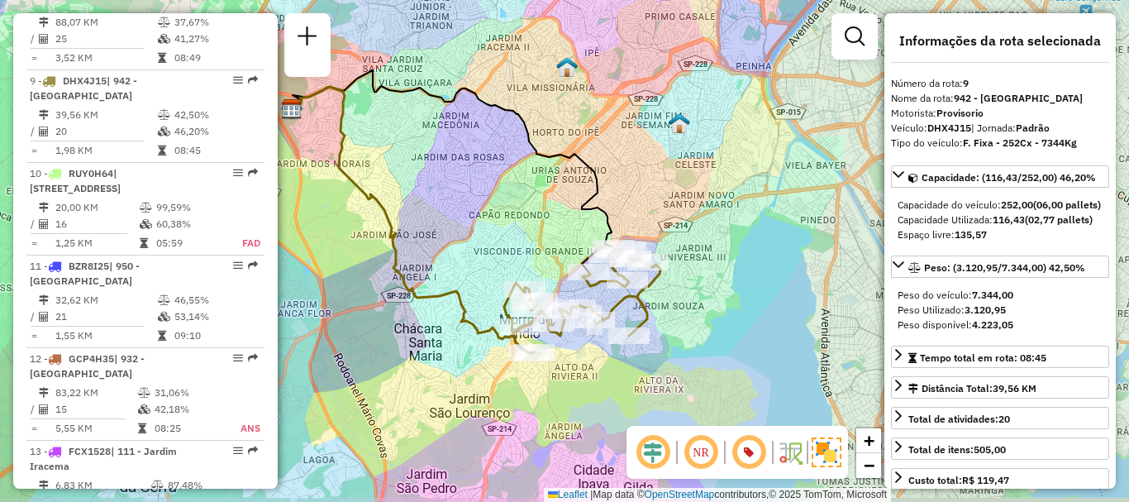
drag, startPoint x: 713, startPoint y: 237, endPoint x: 631, endPoint y: 199, distance: 91.0
click at [631, 199] on div "Janela de atendimento Grade de atendimento Capacidade Transportadoras Veículos …" at bounding box center [564, 251] width 1129 height 502
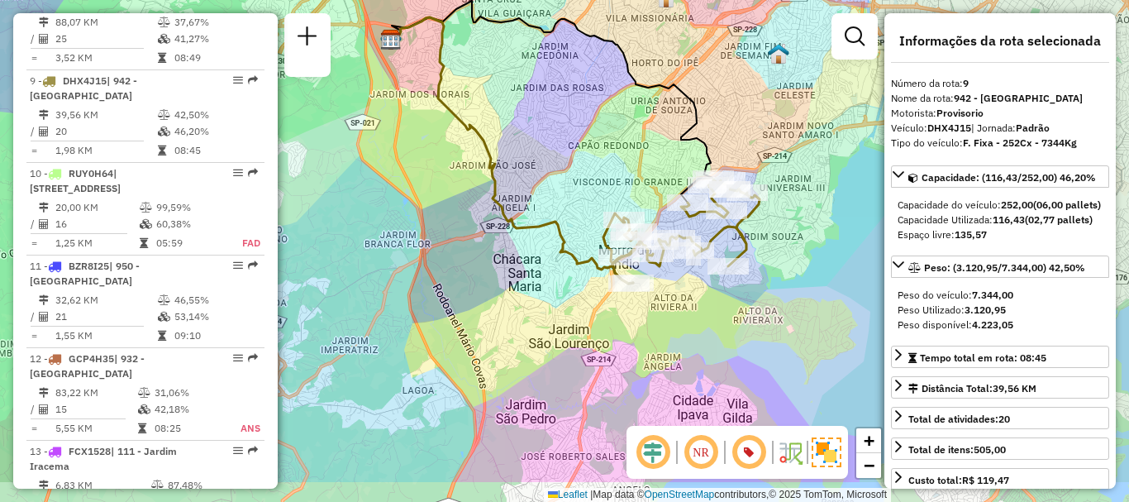
drag, startPoint x: 424, startPoint y: 347, endPoint x: 511, endPoint y: 282, distance: 108.6
click at [511, 282] on div "Janela de atendimento Grade de atendimento Capacidade Transportadoras Veículos …" at bounding box center [564, 251] width 1129 height 502
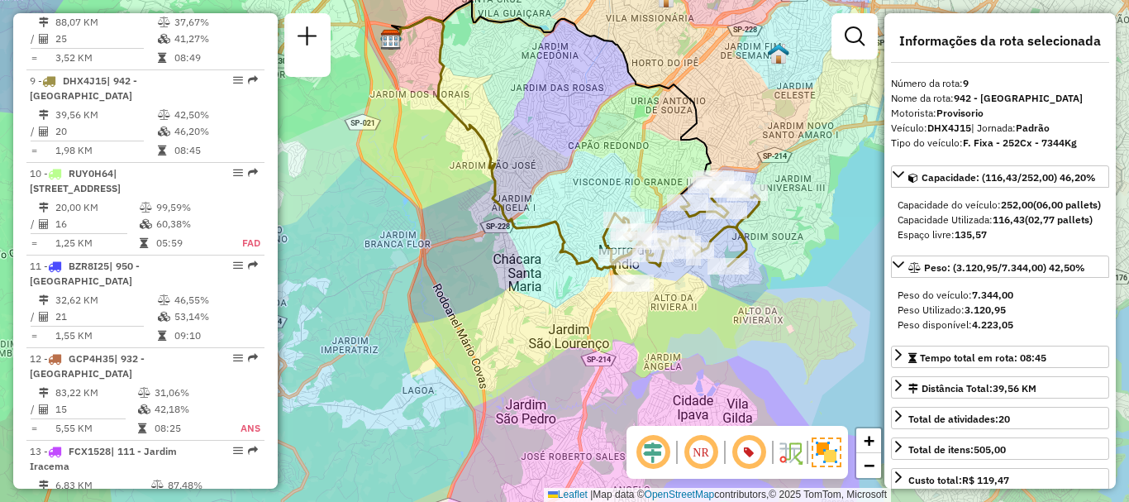
scroll to position [1731, 0]
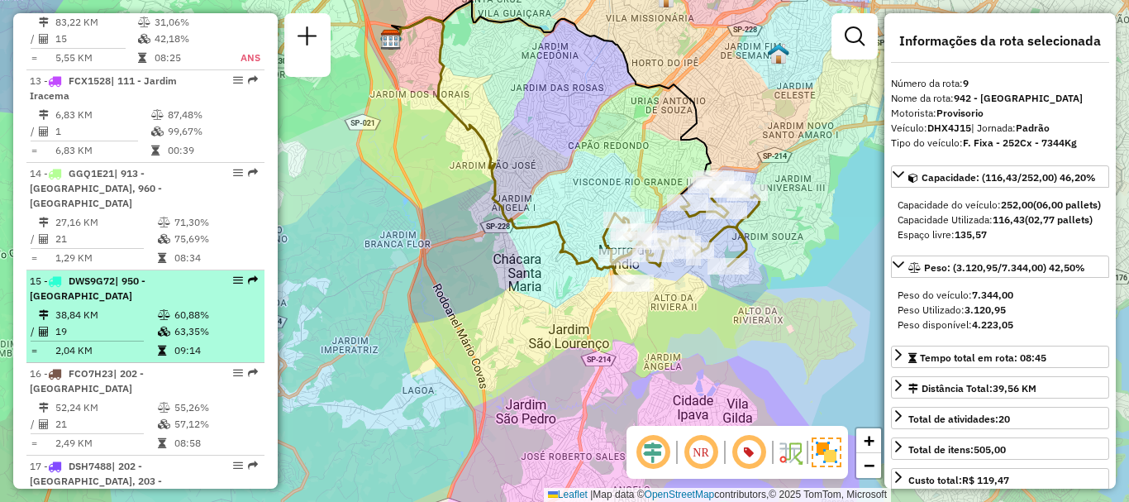
click at [121, 274] on div "15 - DWS9G72 | 950 - [GEOGRAPHIC_DATA]" at bounding box center [117, 289] width 175 height 30
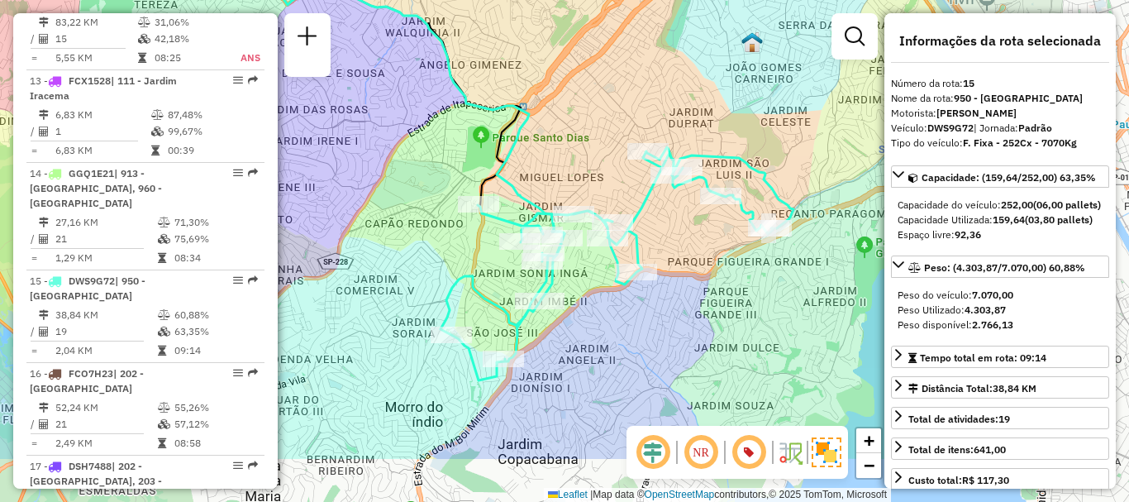
drag, startPoint x: 632, startPoint y: 274, endPoint x: 454, endPoint y: 182, distance: 201.1
click at [454, 182] on div "Janela de atendimento Grade de atendimento Capacidade Transportadoras Veículos …" at bounding box center [564, 251] width 1129 height 502
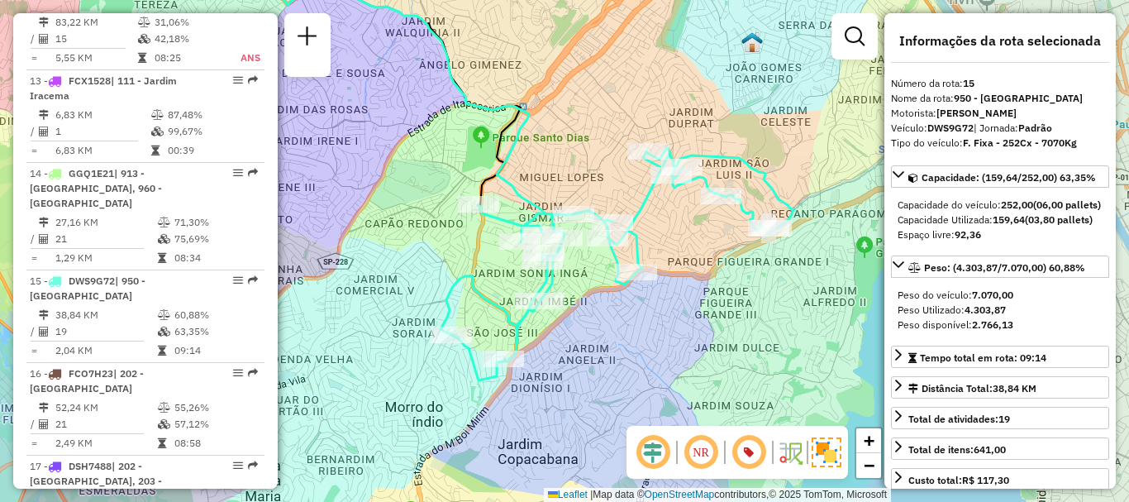
scroll to position [3150, 0]
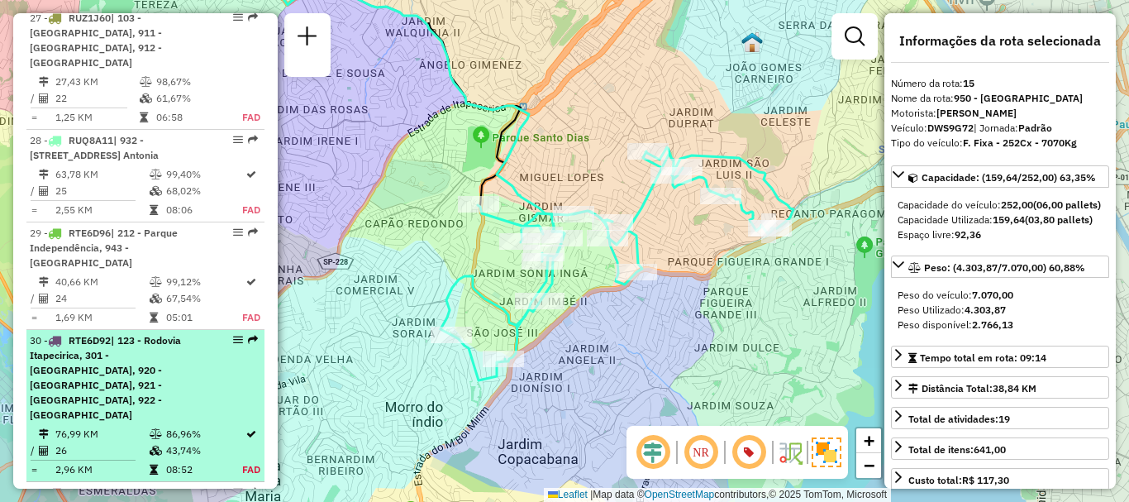
click at [95, 330] on li "30 - RTE6D92 | 123 - [GEOGRAPHIC_DATA] Itapecirica, 301 - [GEOGRAPHIC_DATA], 92…" at bounding box center [145, 406] width 238 height 152
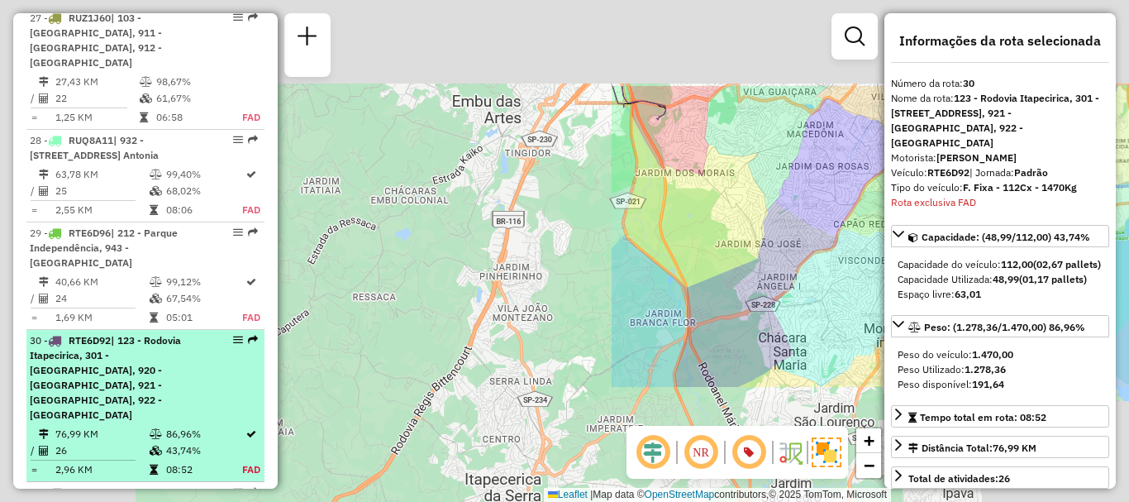
scroll to position [3377, 0]
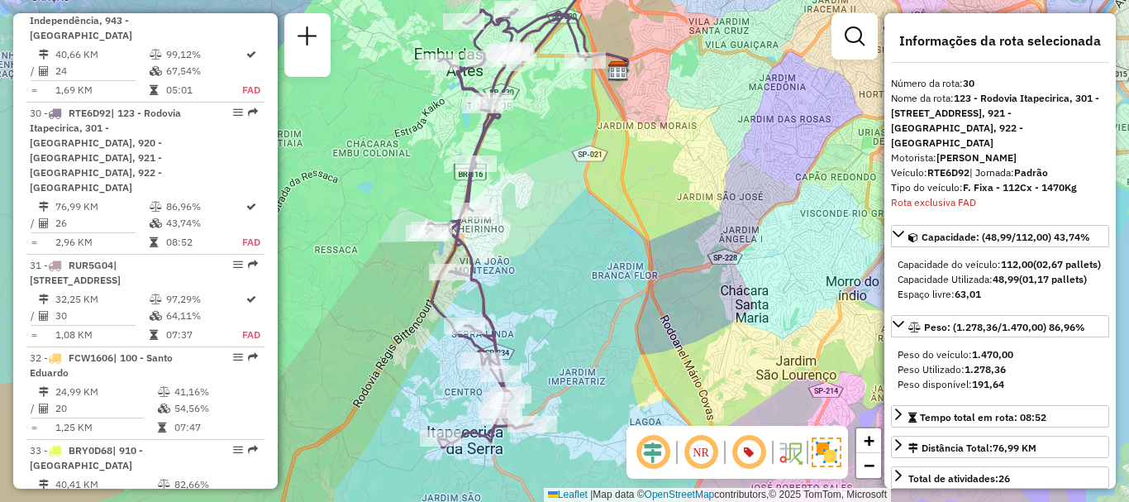
drag, startPoint x: 716, startPoint y: 269, endPoint x: 678, endPoint y: 222, distance: 60.5
click at [678, 222] on div "Janela de atendimento Grade de atendimento Capacidade Transportadoras Veículos …" at bounding box center [564, 251] width 1129 height 502
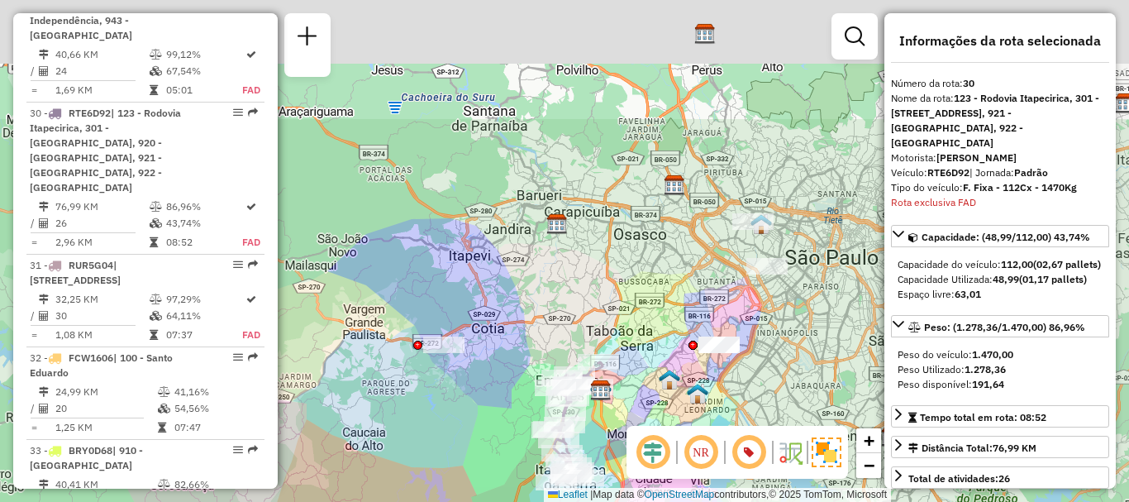
drag, startPoint x: 661, startPoint y: 99, endPoint x: 550, endPoint y: 264, distance: 199.0
click at [557, 269] on div "Janela de atendimento Grade de atendimento Capacidade Transportadoras Veículos …" at bounding box center [564, 251] width 1129 height 502
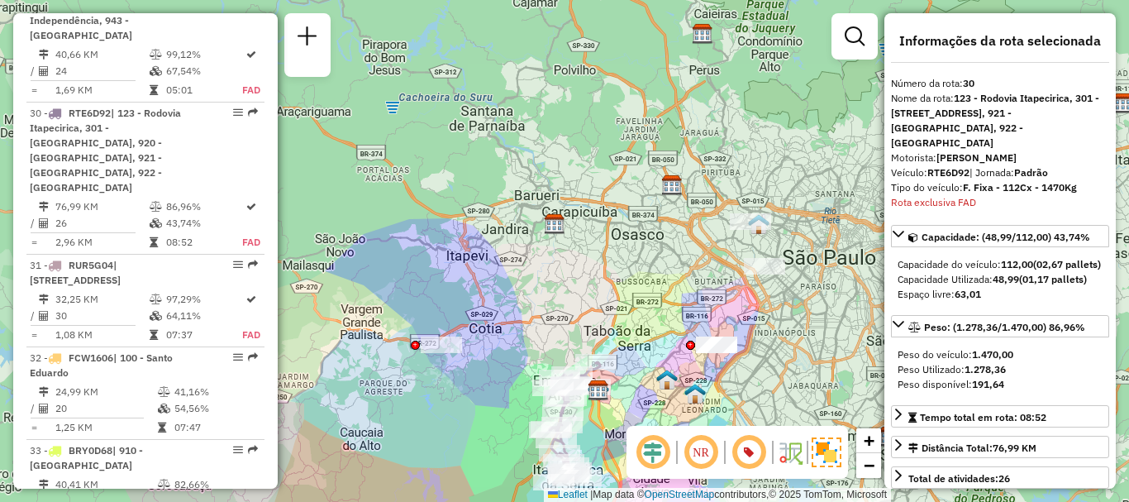
scroll to position [5915, 0]
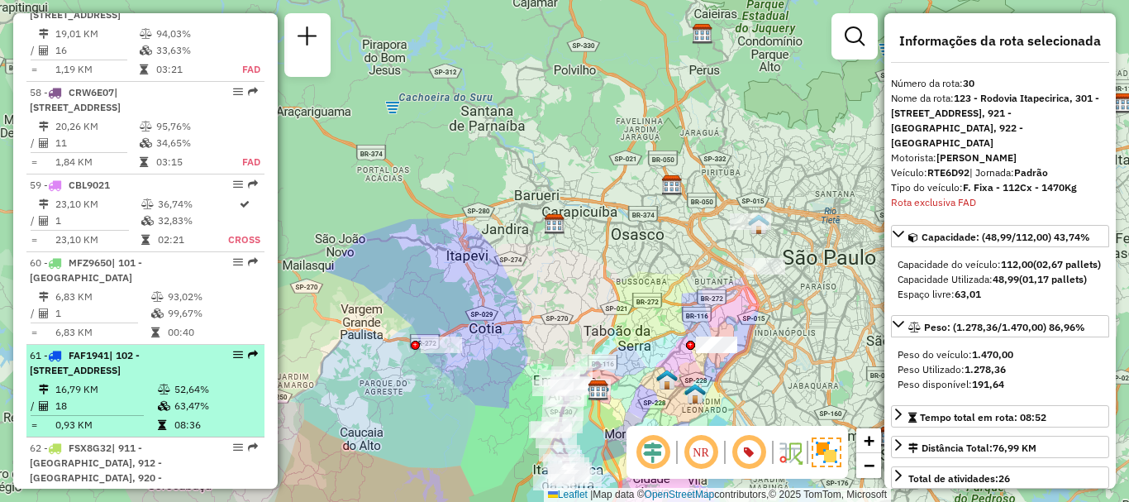
click at [93, 349] on span "| 102 - [STREET_ADDRESS]" at bounding box center [85, 362] width 110 height 27
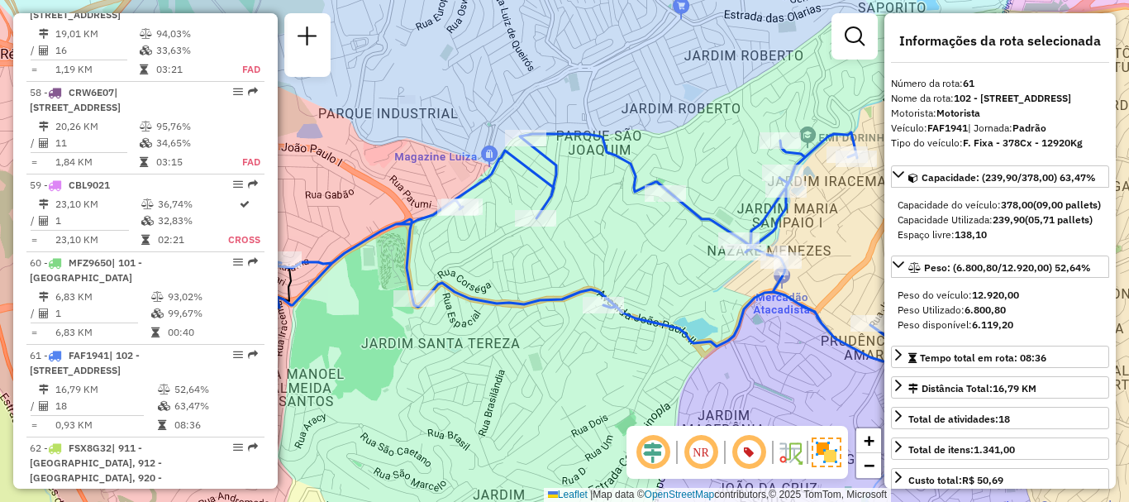
drag, startPoint x: 629, startPoint y: 242, endPoint x: 548, endPoint y: 245, distance: 81.0
click at [548, 245] on div "Janela de atendimento Grade de atendimento Capacidade Transportadoras Veículos …" at bounding box center [564, 251] width 1129 height 502
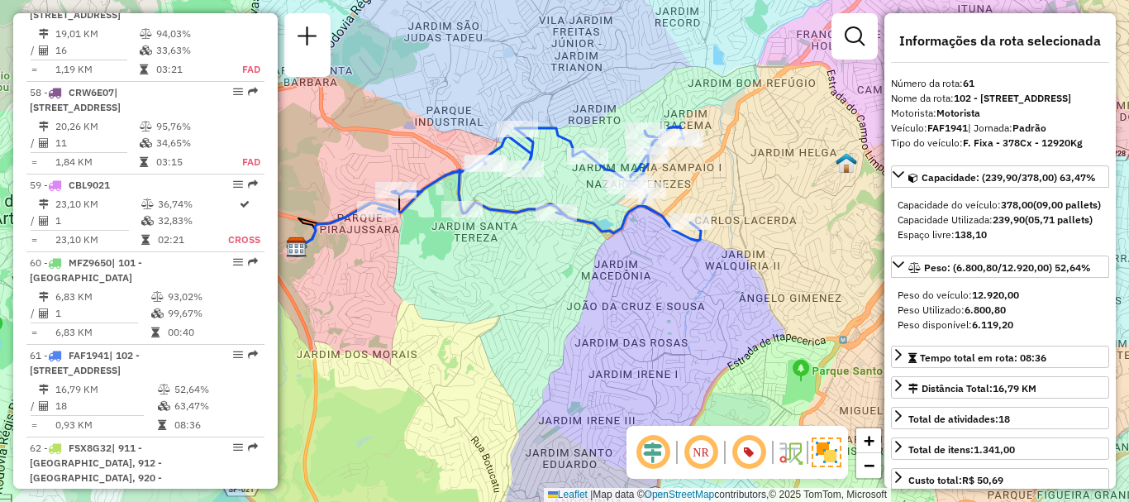
click at [433, 320] on div "Janela de atendimento Grade de atendimento Capacidade Transportadoras Veículos …" at bounding box center [564, 251] width 1129 height 502
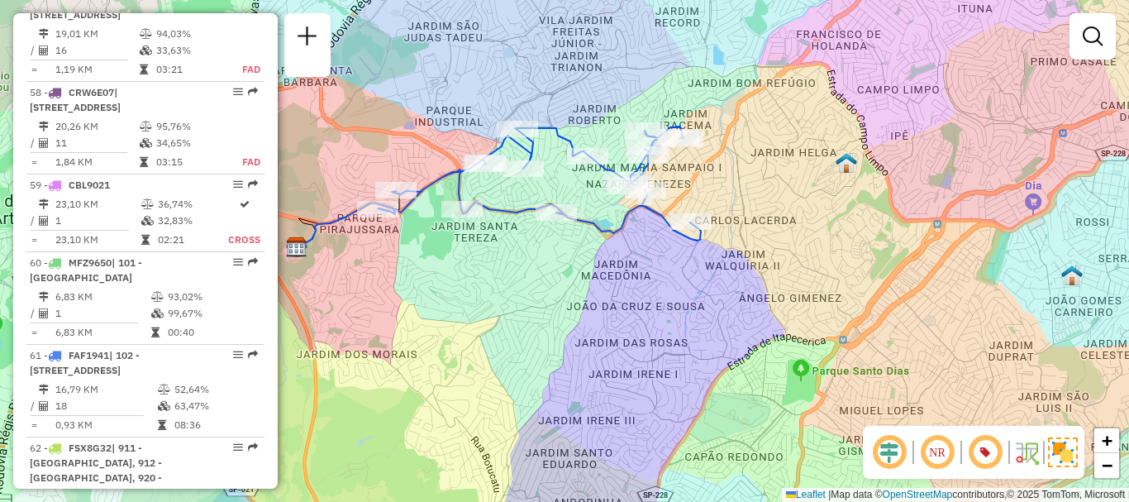
scroll to position [1454, 0]
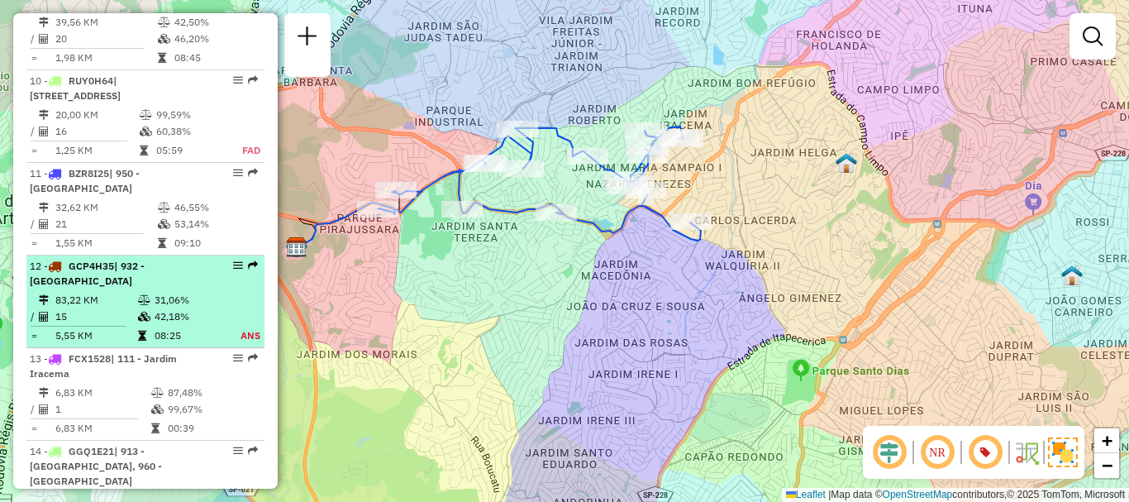
click at [121, 292] on td "83,22 KM" at bounding box center [96, 300] width 83 height 17
select select "**********"
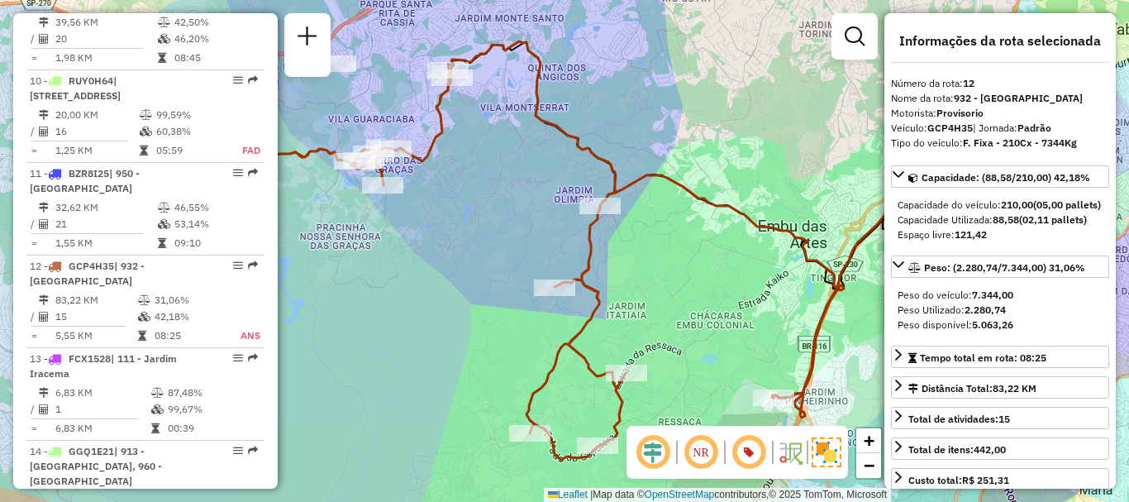
scroll to position [621, 0]
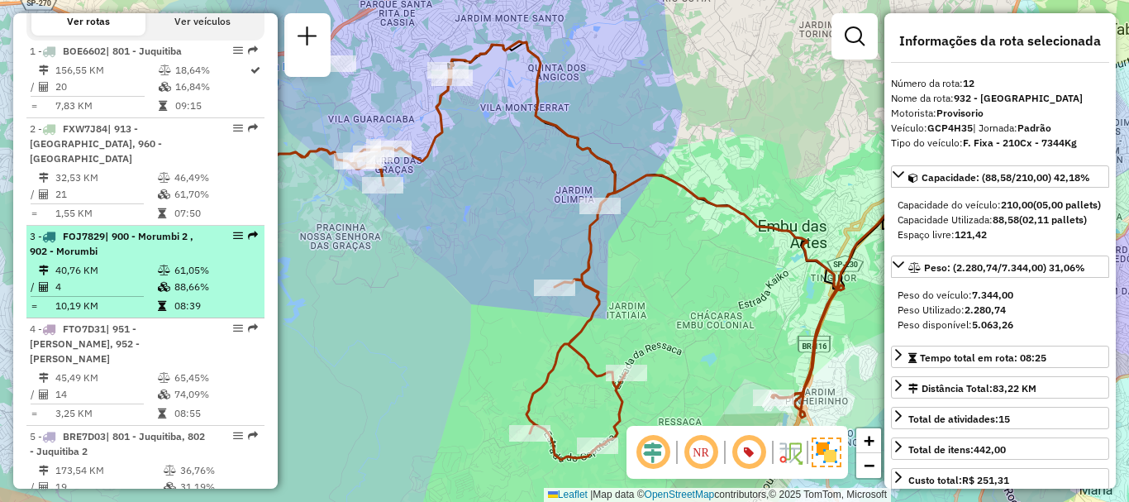
click at [154, 259] on div "3 - FOJ7829 | 900 - Morumbi 2 , 902 - Morumbi" at bounding box center [117, 244] width 175 height 30
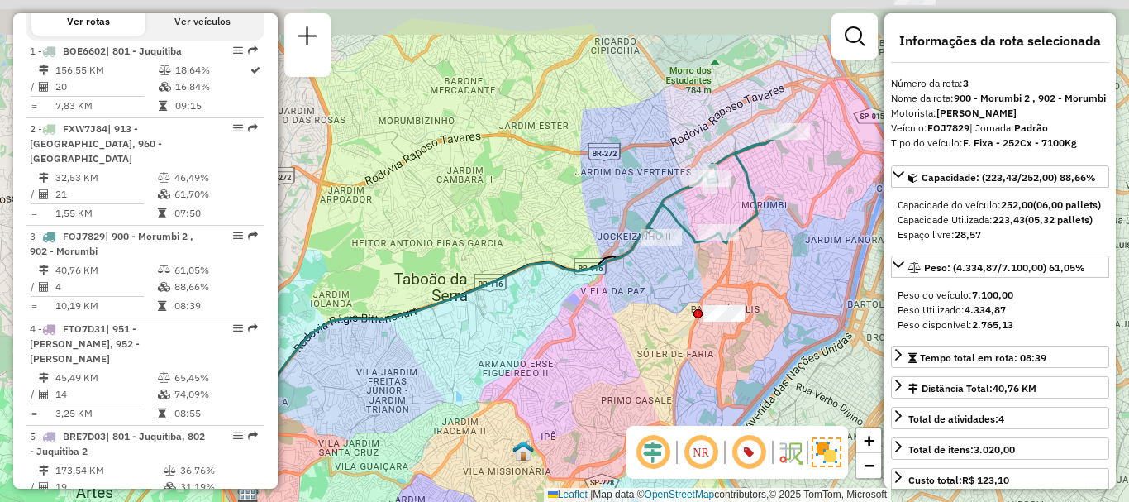
drag, startPoint x: 765, startPoint y: 282, endPoint x: 673, endPoint y: 327, distance: 103.1
click at [673, 327] on div "Janela de atendimento Grade de atendimento Capacidade Transportadoras Veículos …" at bounding box center [564, 251] width 1129 height 502
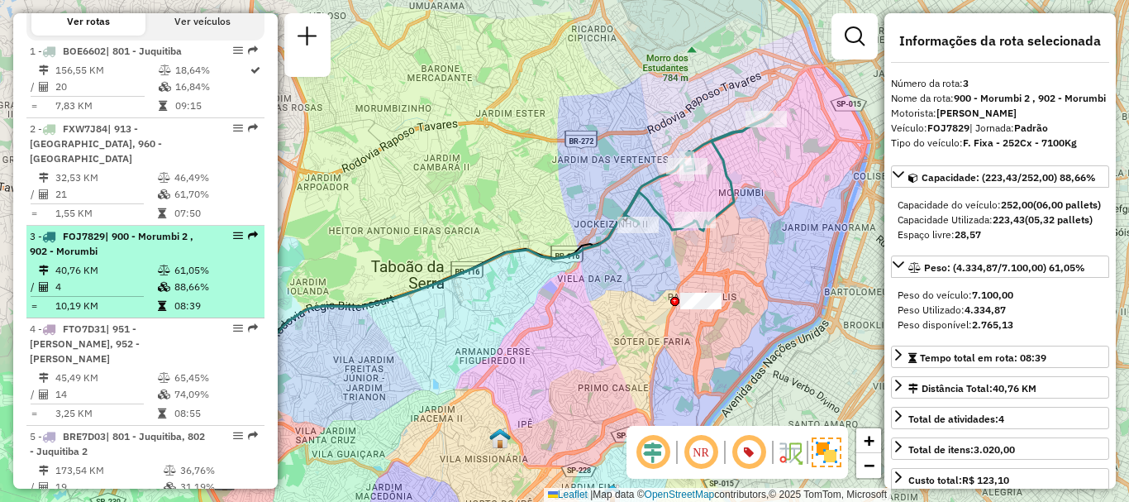
scroll to position [869, 0]
